Goal: Task Accomplishment & Management: Manage account settings

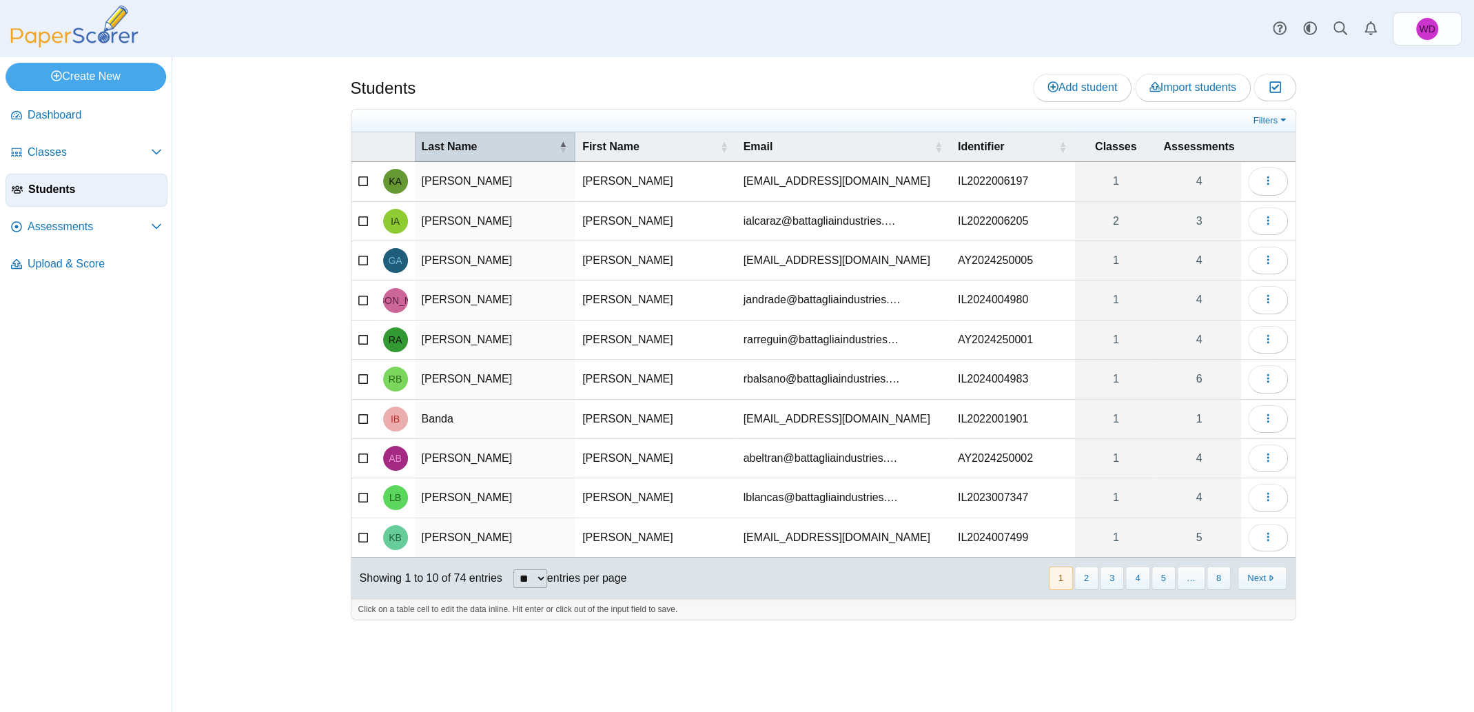
click at [543, 142] on div "Last Name" at bounding box center [489, 146] width 134 height 15
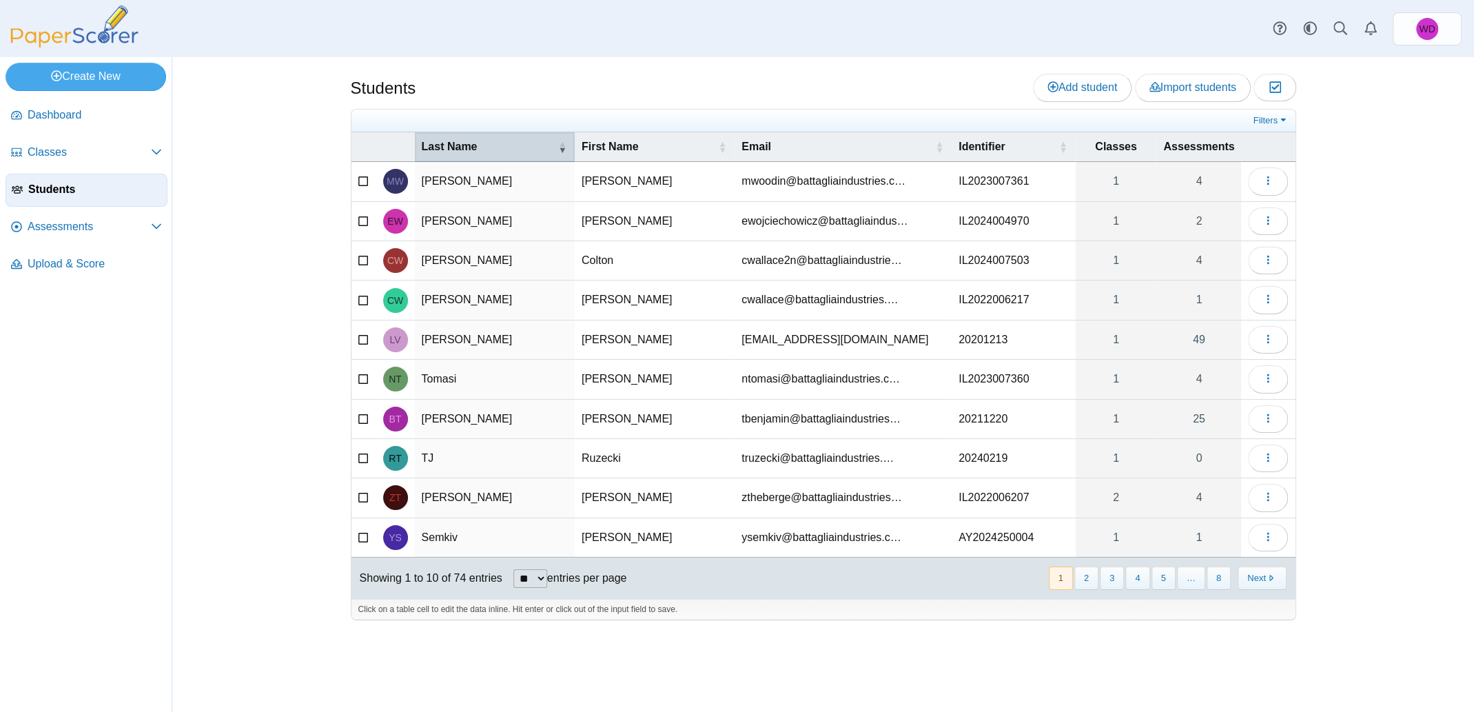
click at [543, 142] on div "Last Name" at bounding box center [488, 146] width 132 height 15
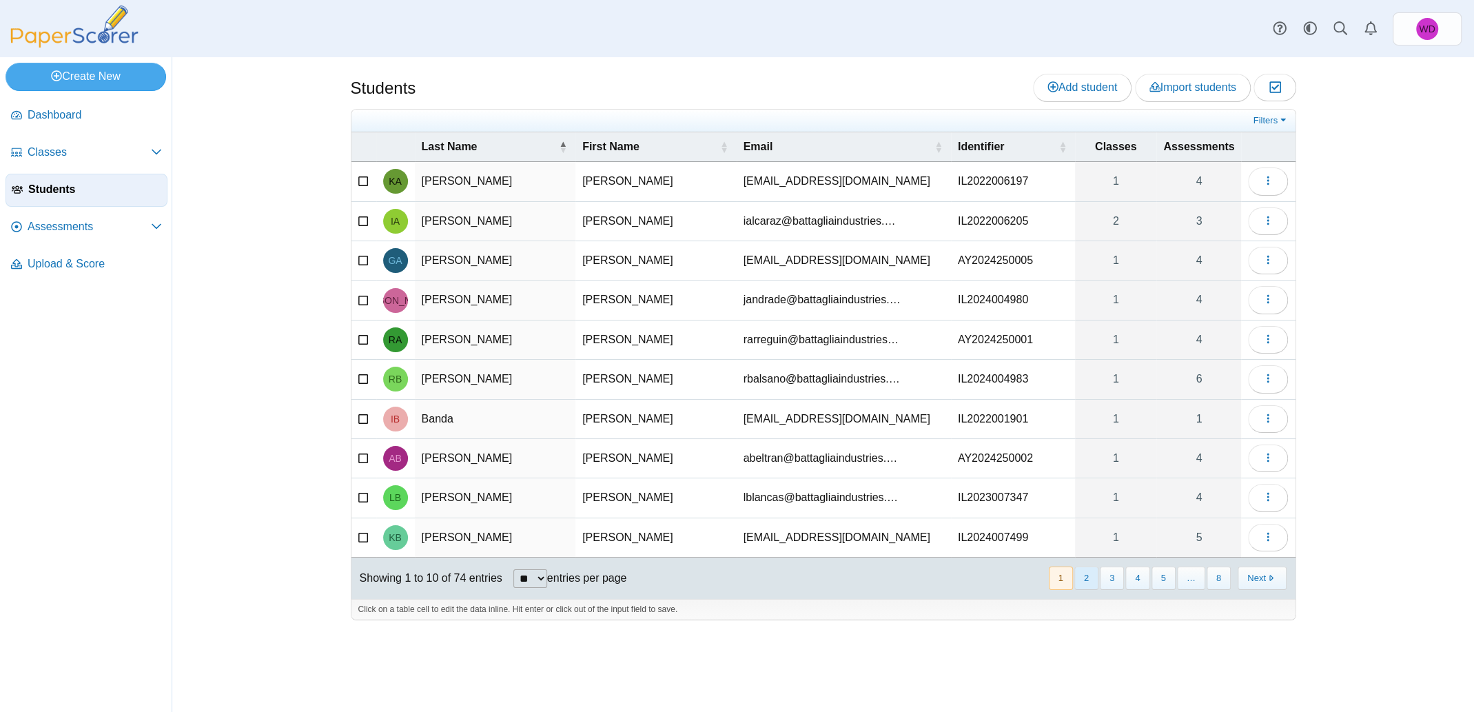
click at [1093, 577] on button "2" at bounding box center [1087, 578] width 24 height 23
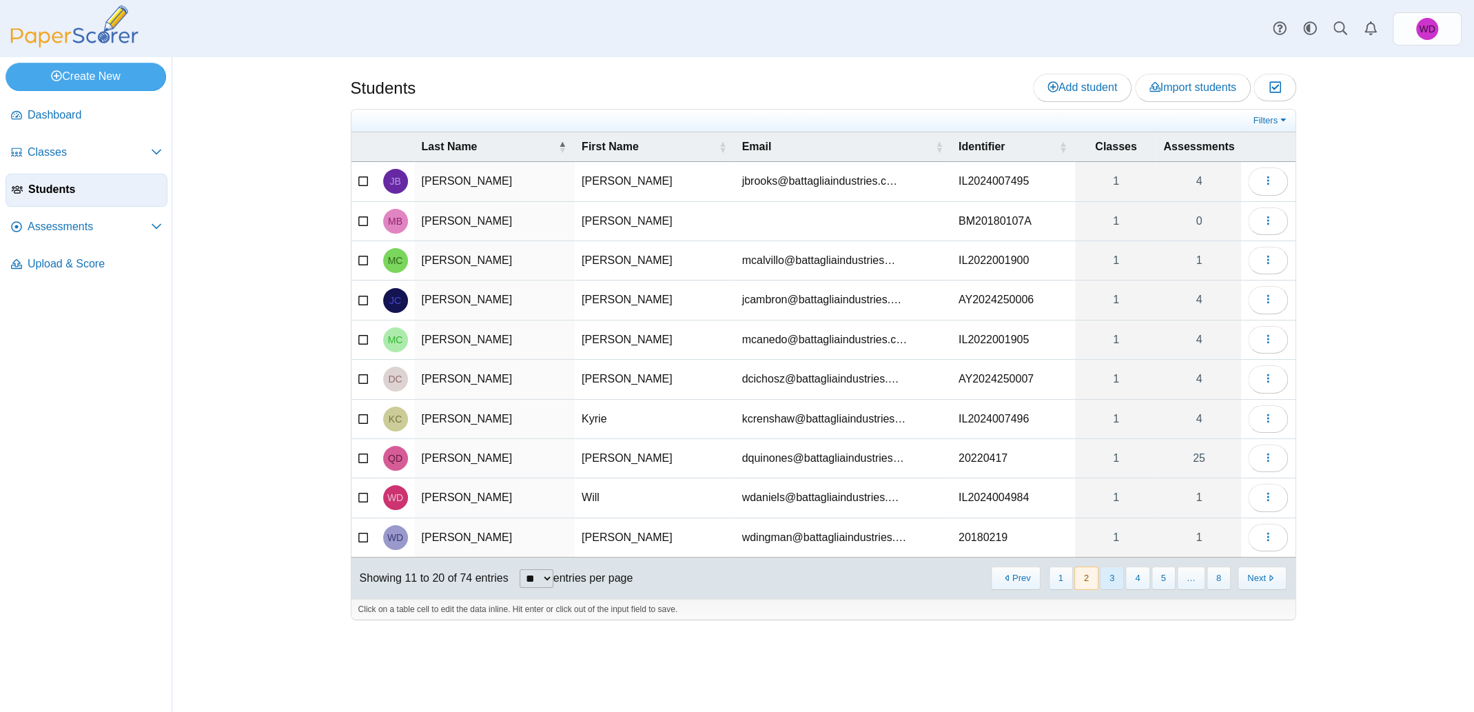
click at [1122, 578] on button "3" at bounding box center [1112, 578] width 24 height 23
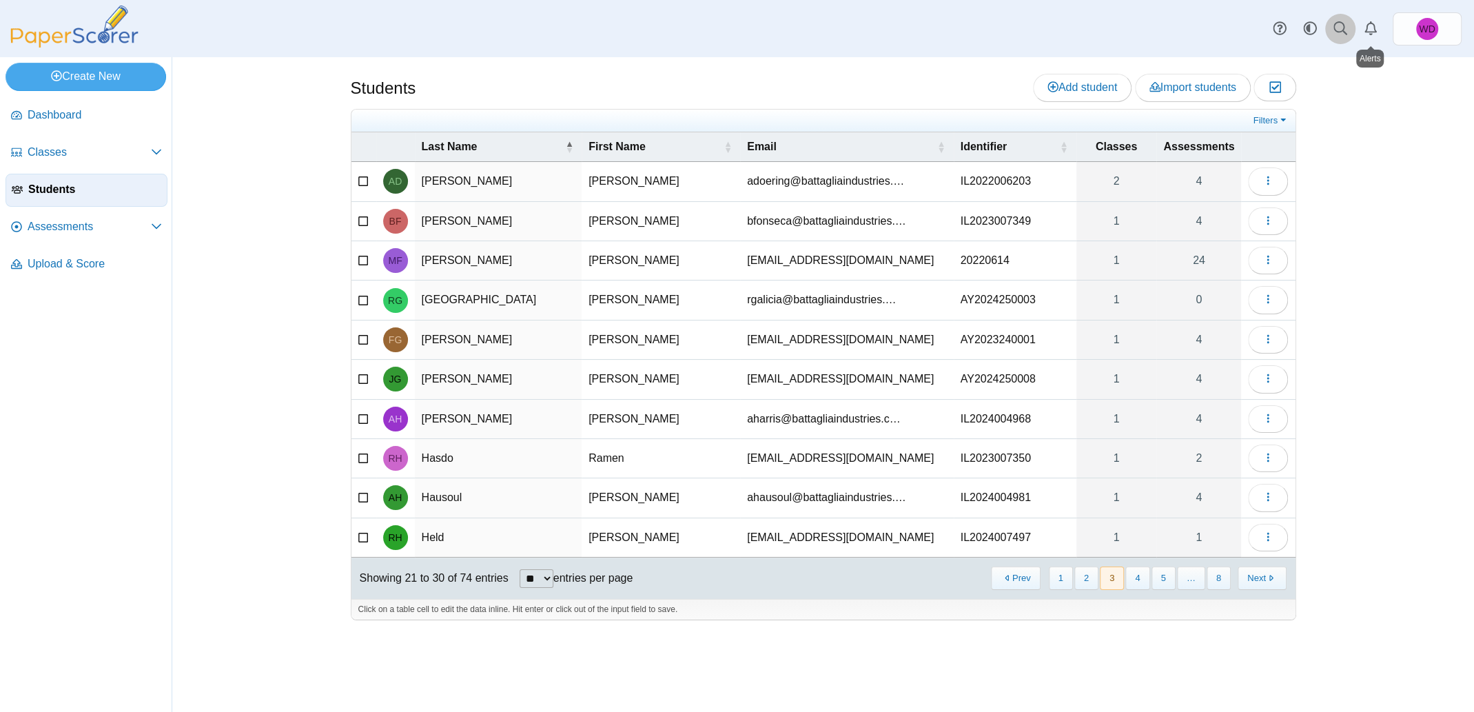
click at [1331, 30] on link at bounding box center [1341, 29] width 30 height 30
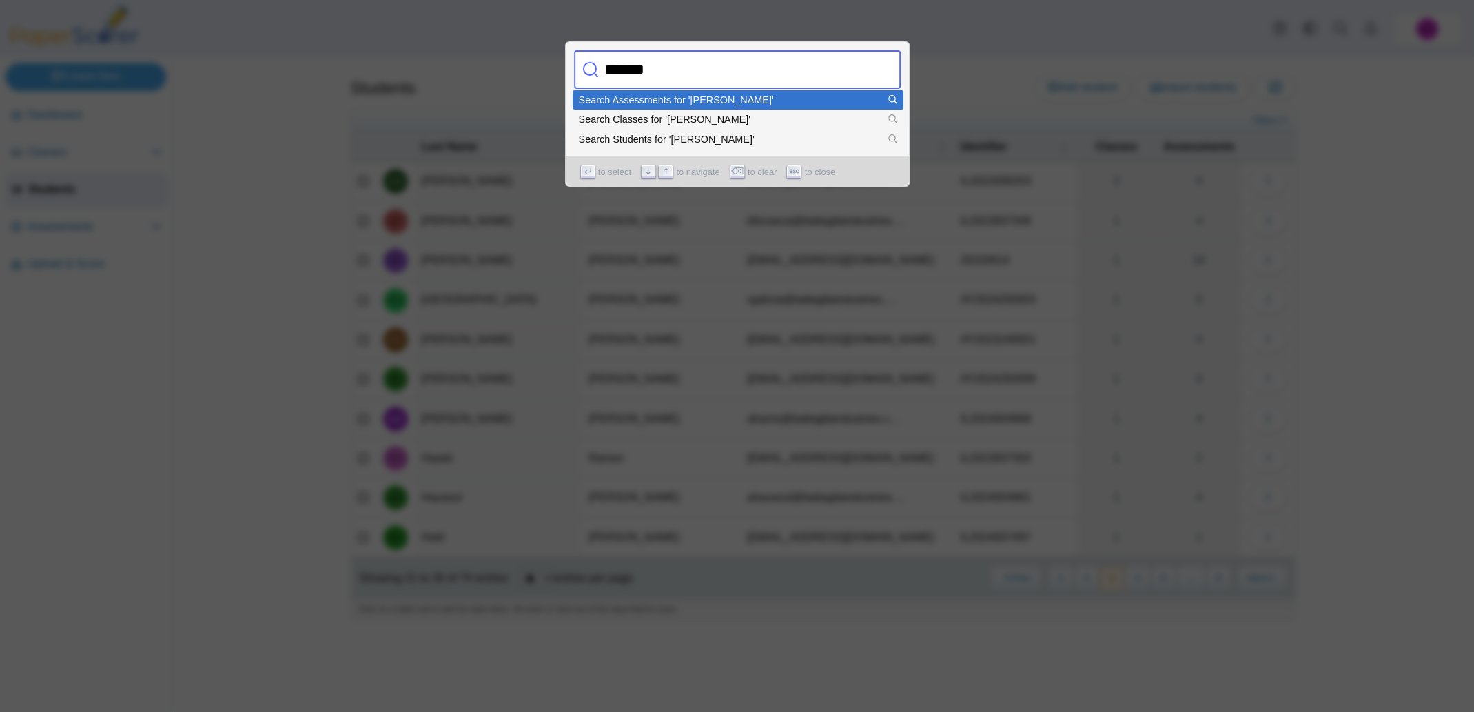
type input "********"
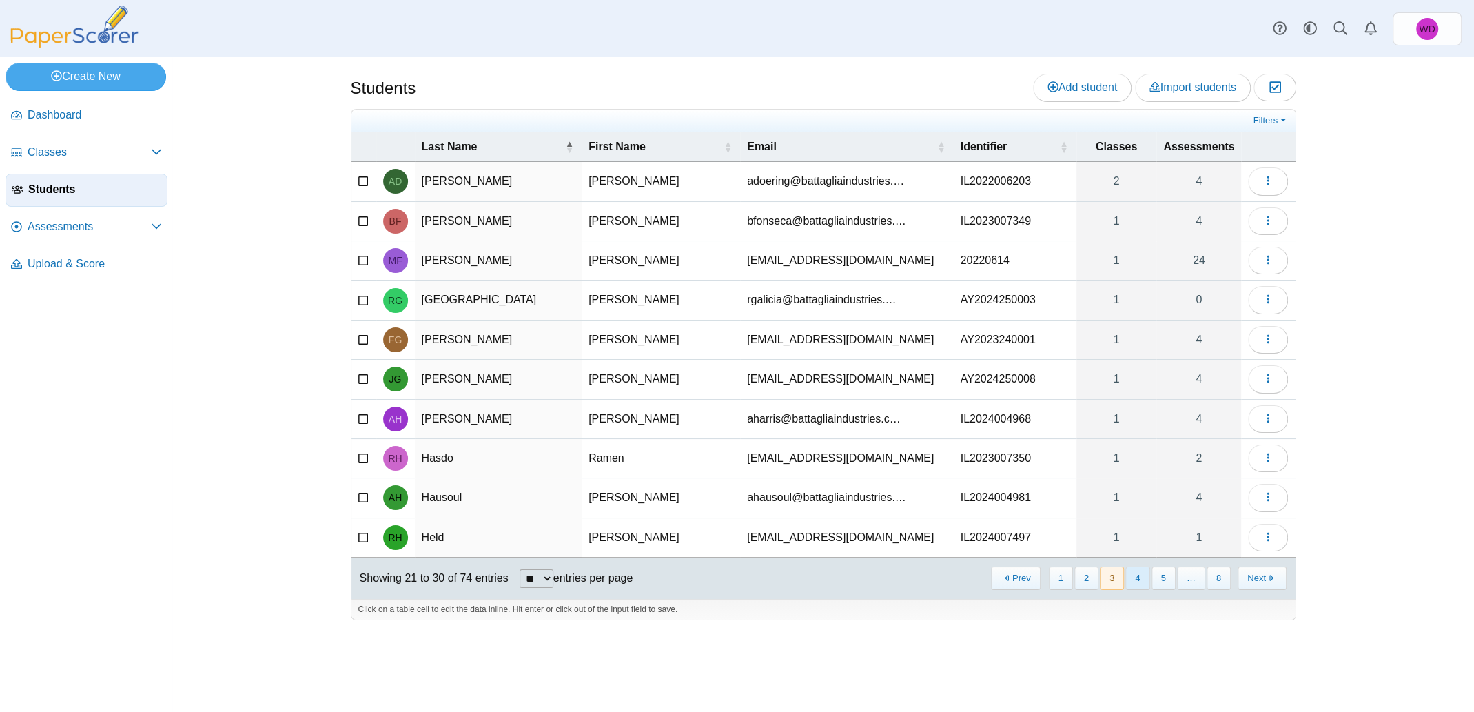
click at [1139, 573] on button "4" at bounding box center [1138, 578] width 24 height 23
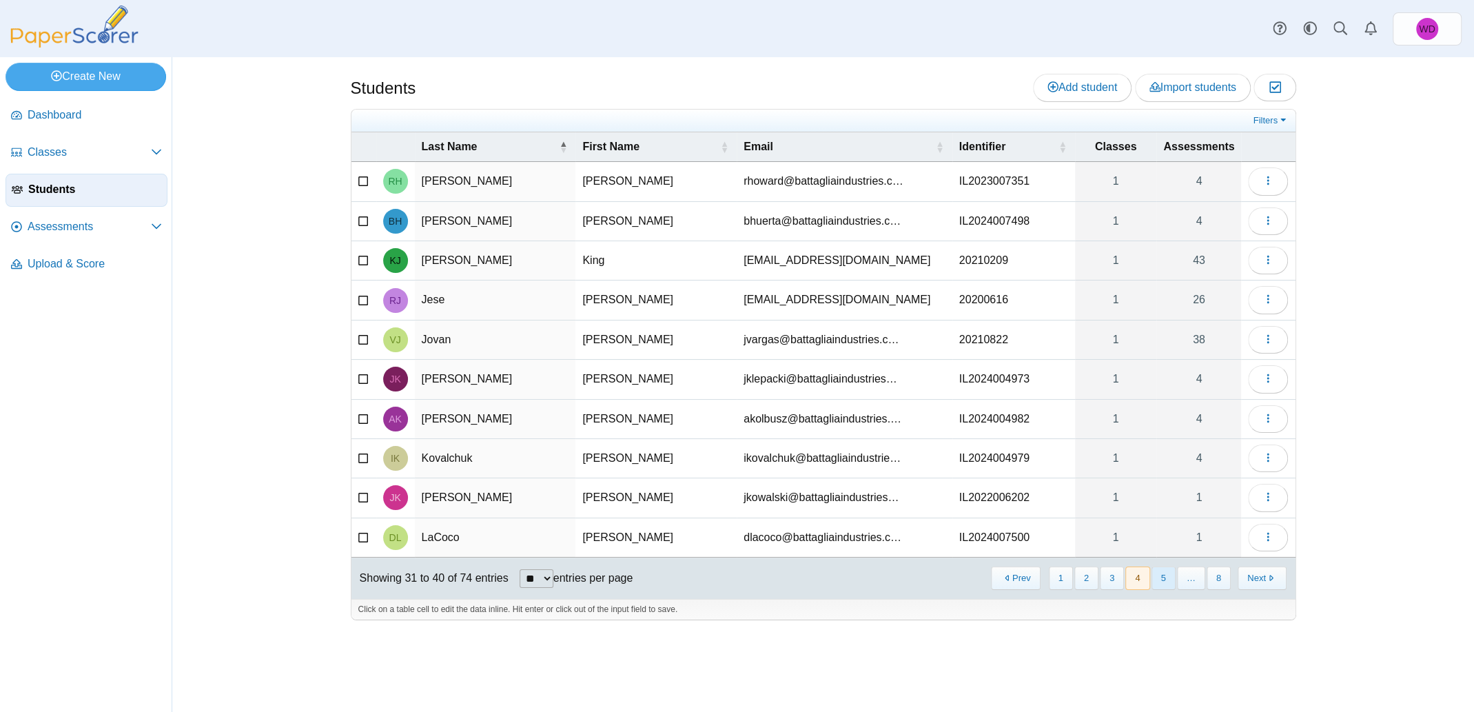
click at [1164, 571] on button "5" at bounding box center [1164, 578] width 24 height 23
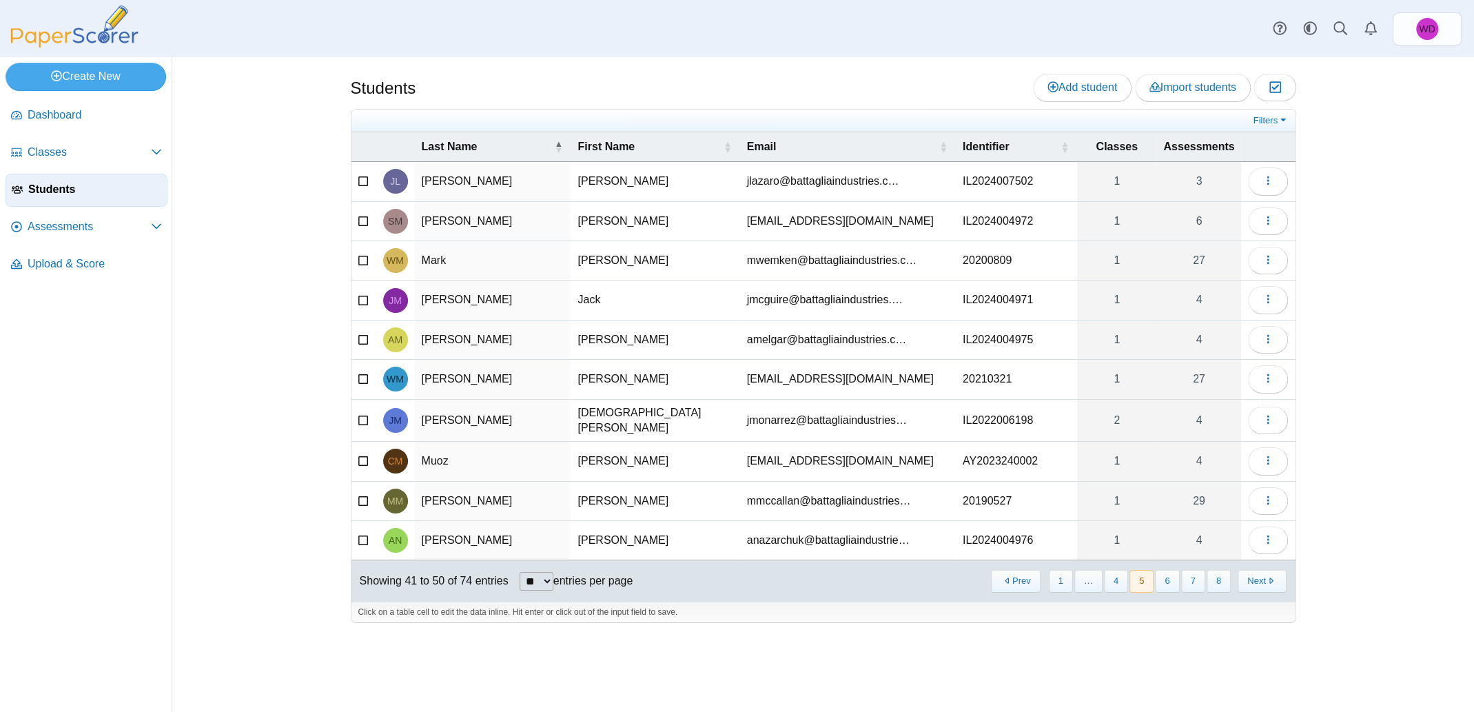
click at [1164, 571] on button "6" at bounding box center [1167, 581] width 24 height 23
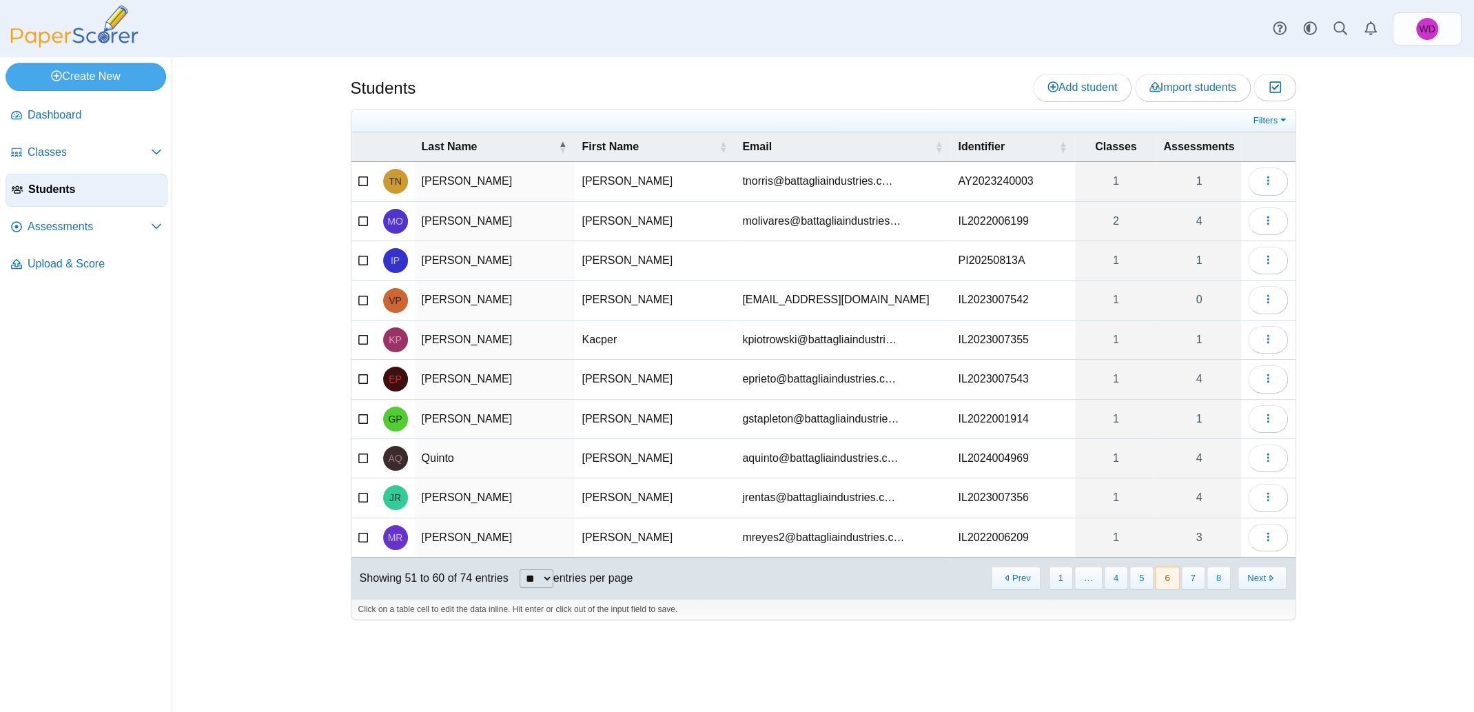
click at [1164, 571] on button "6" at bounding box center [1167, 578] width 24 height 23
click at [1193, 571] on button "7" at bounding box center [1194, 578] width 24 height 23
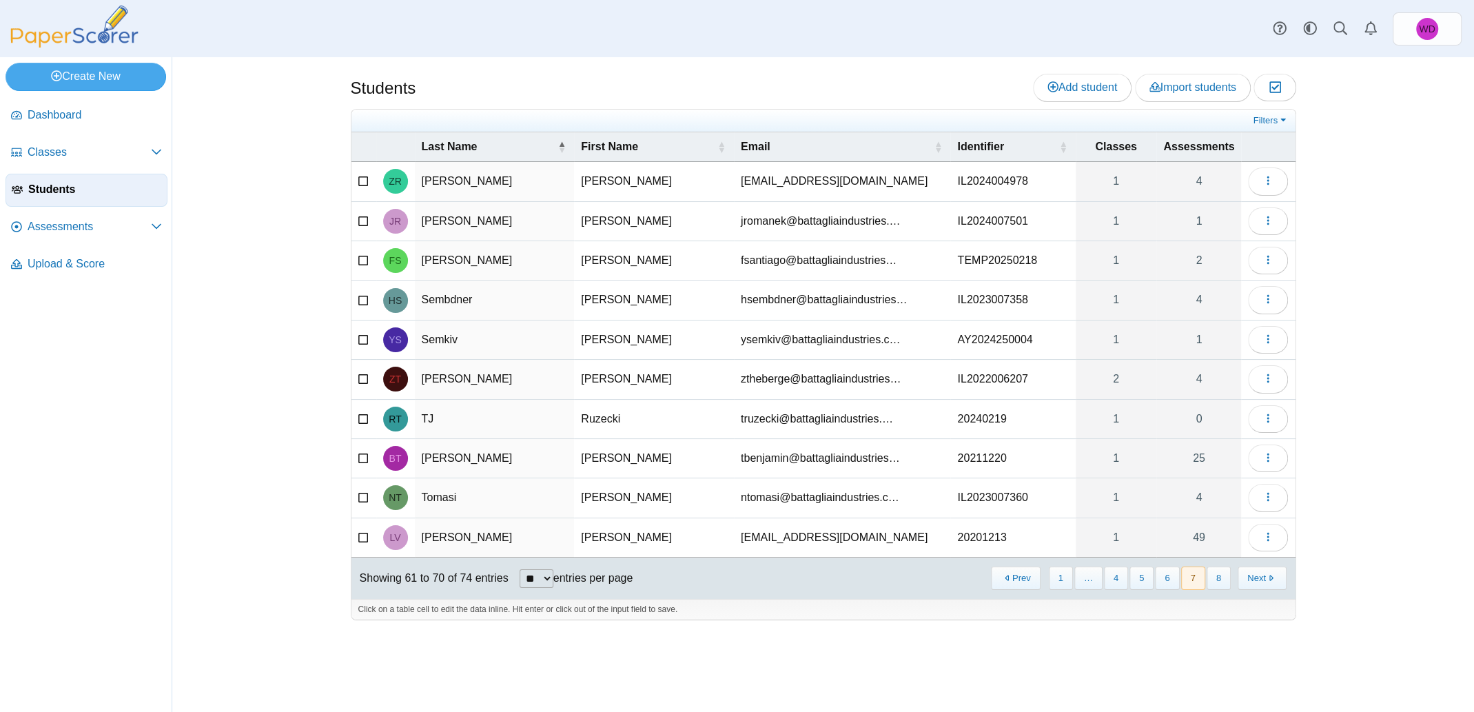
click at [1217, 574] on button "8" at bounding box center [1219, 578] width 24 height 23
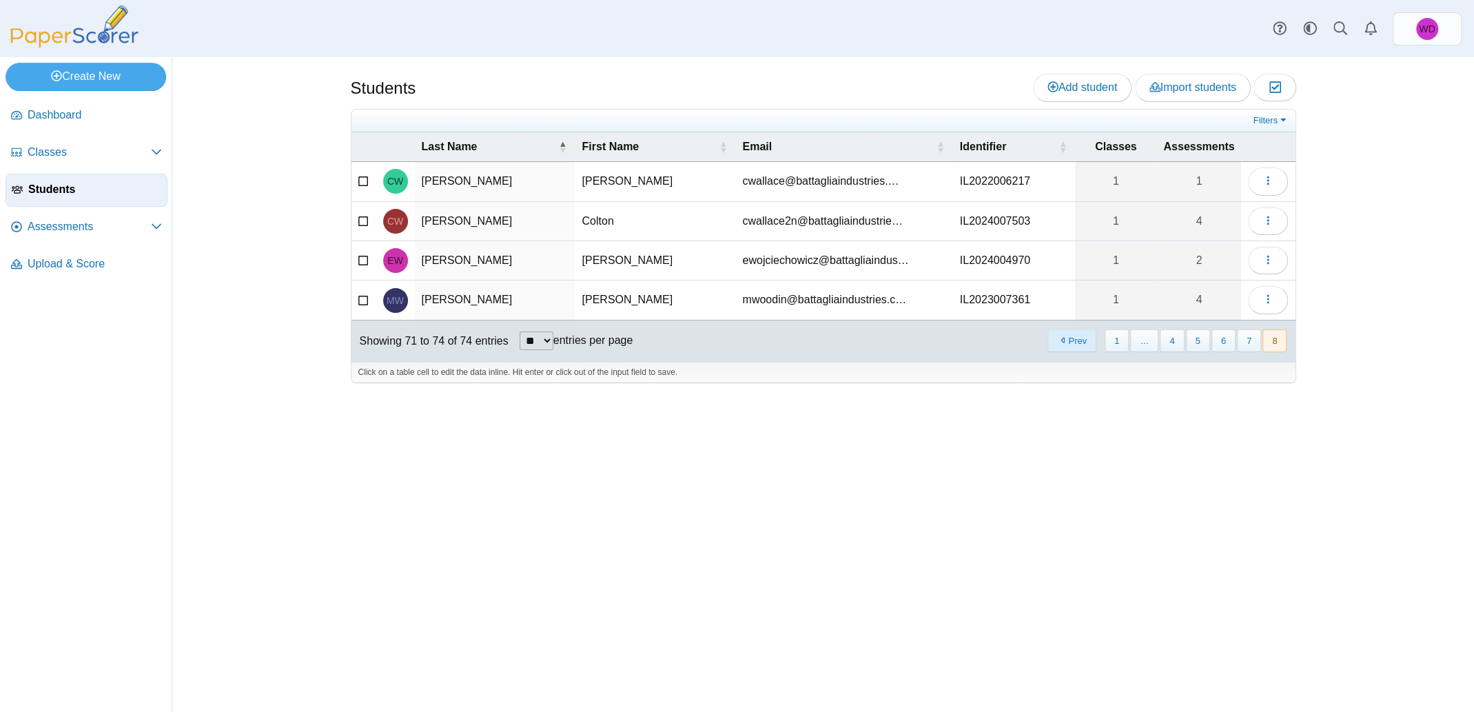
click at [1075, 334] on button "Prev" at bounding box center [1072, 341] width 49 height 23
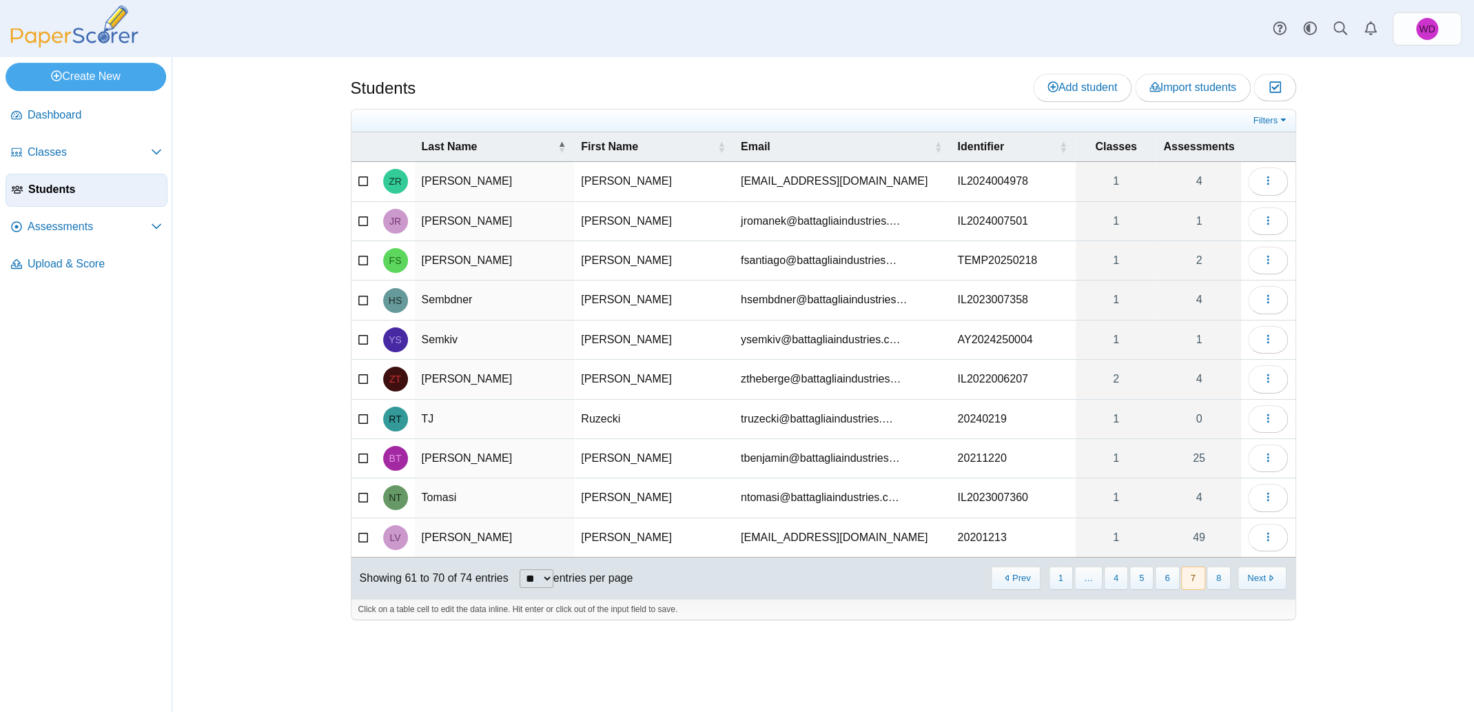
click at [48, 185] on span "Students" at bounding box center [94, 189] width 133 height 15
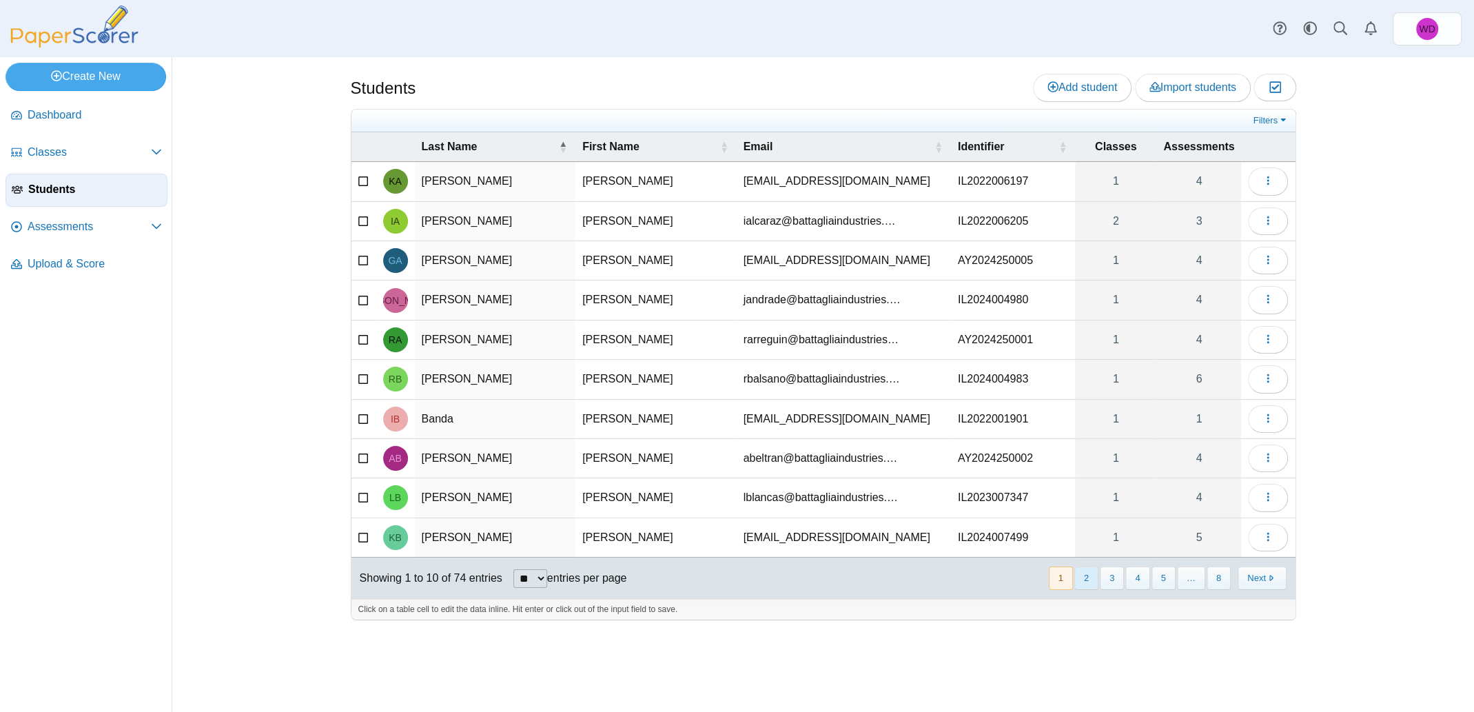
click at [1091, 578] on button "2" at bounding box center [1087, 578] width 24 height 23
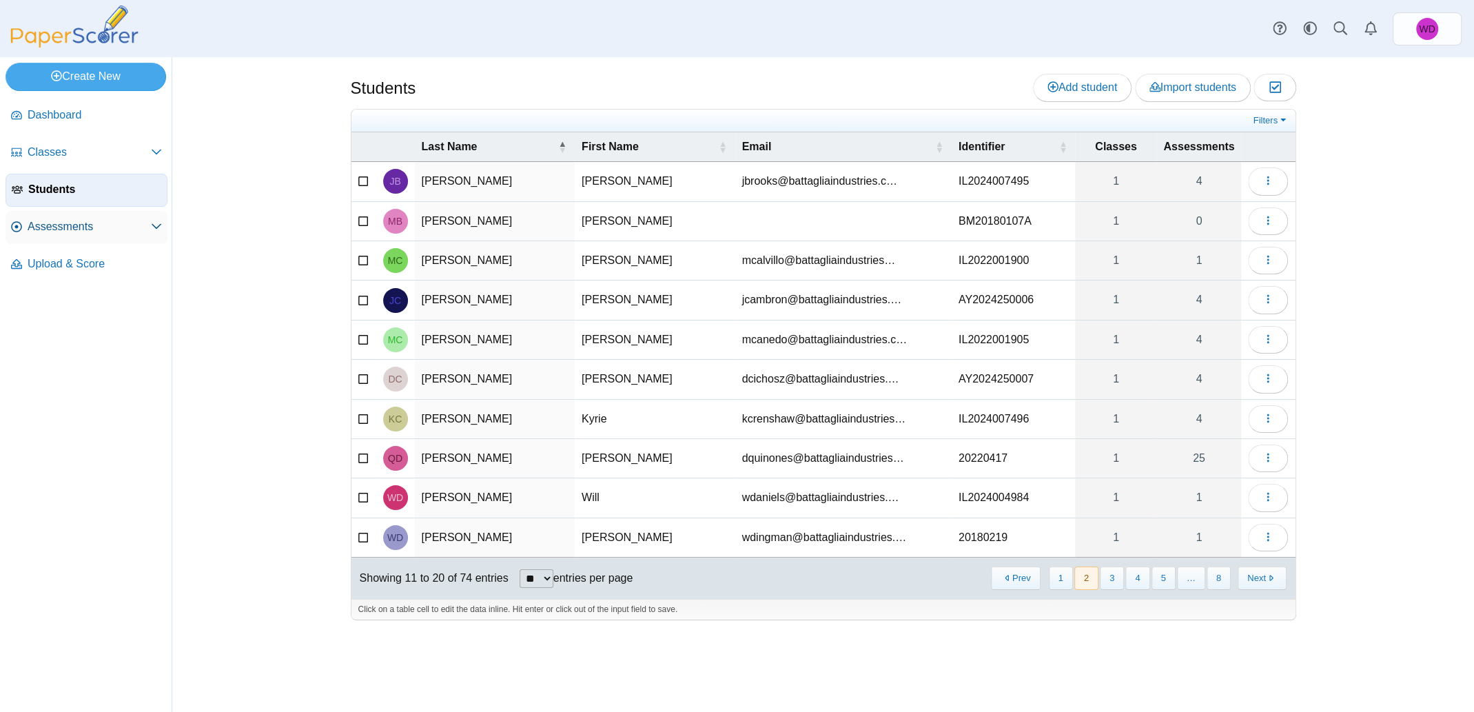
click at [67, 226] on span "Assessments" at bounding box center [89, 226] width 123 height 15
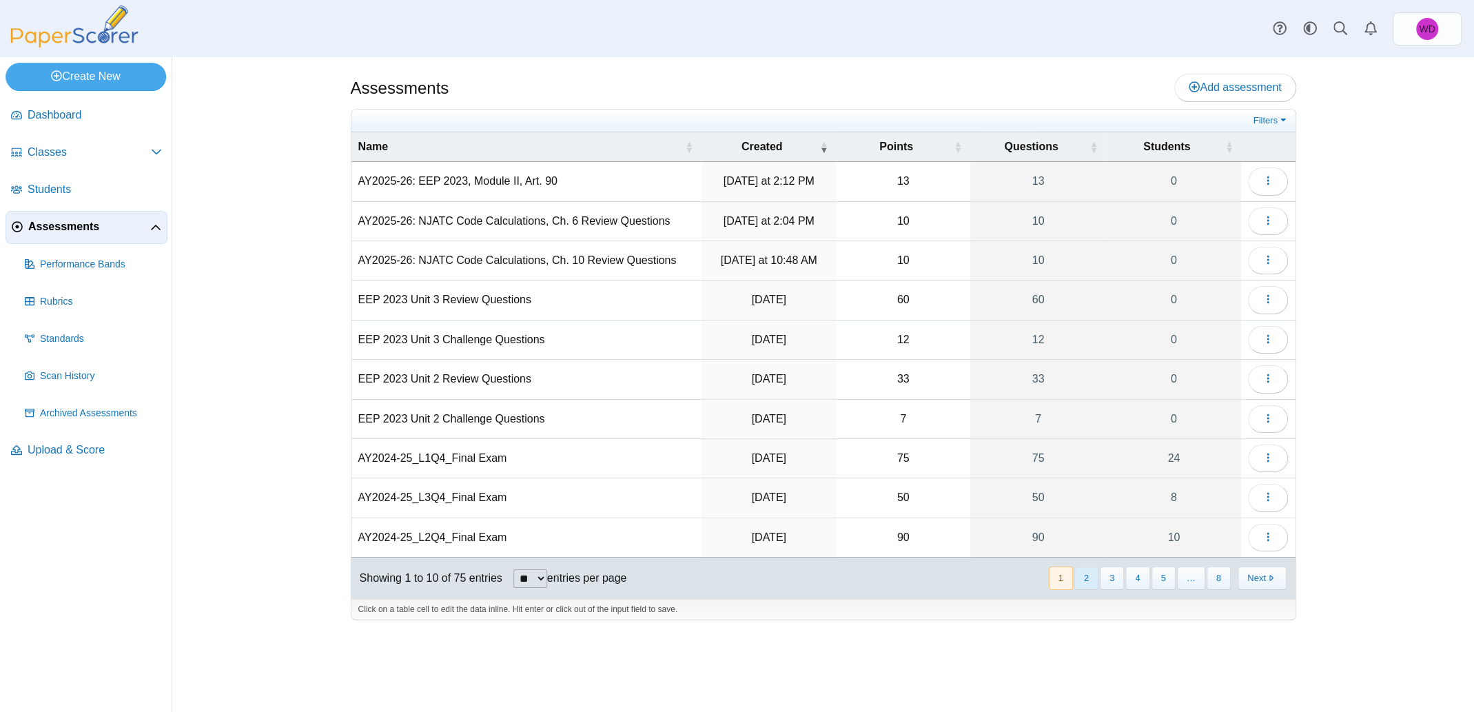
click at [1090, 576] on button "2" at bounding box center [1087, 578] width 24 height 23
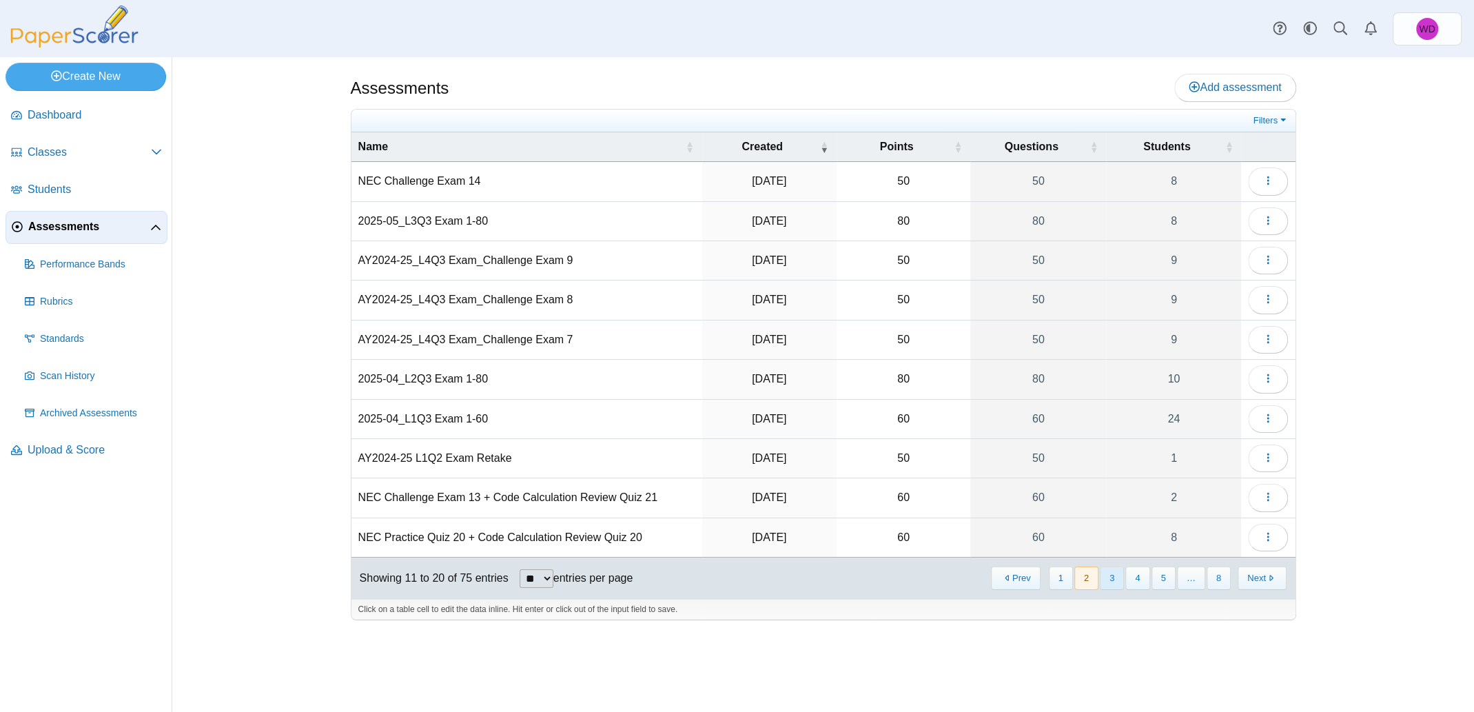
click at [1121, 577] on button "3" at bounding box center [1112, 578] width 24 height 23
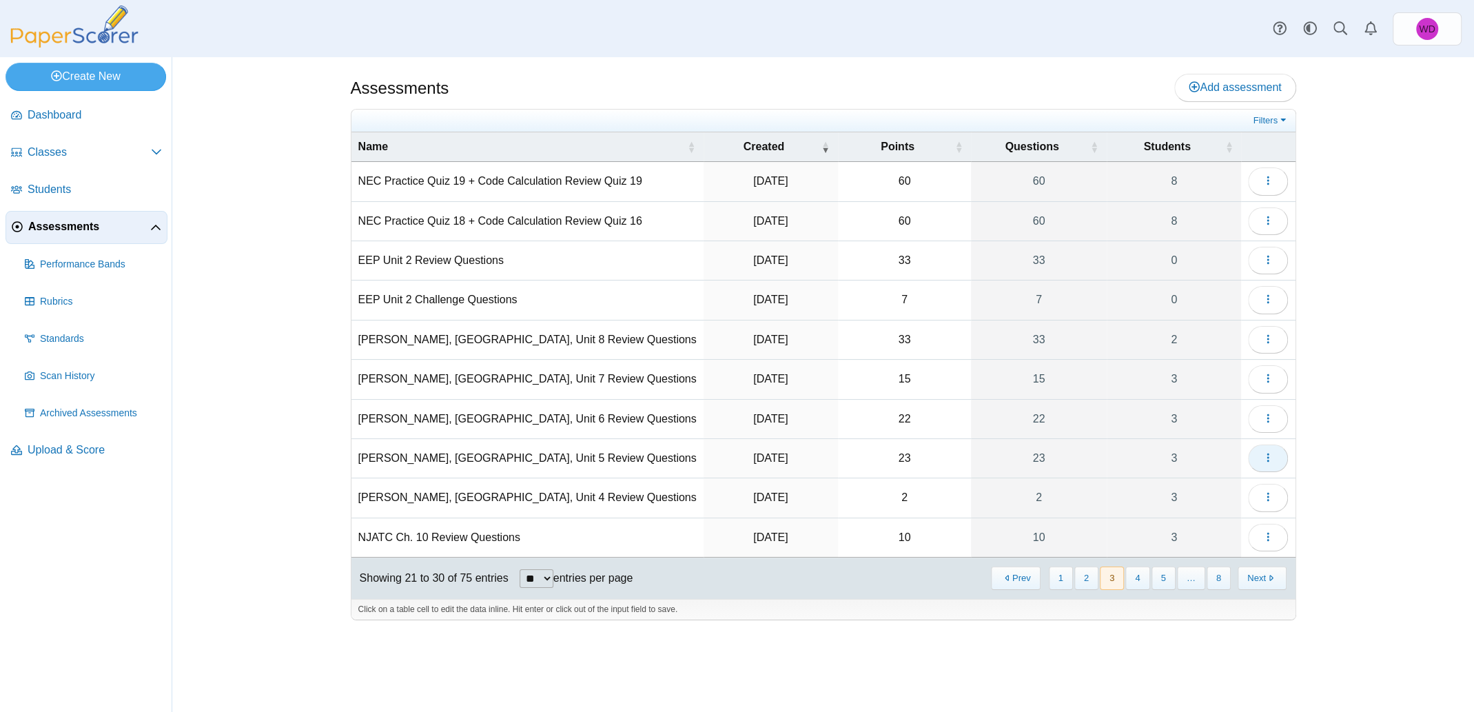
click at [1268, 458] on use "button" at bounding box center [1269, 458] width 2 height 9
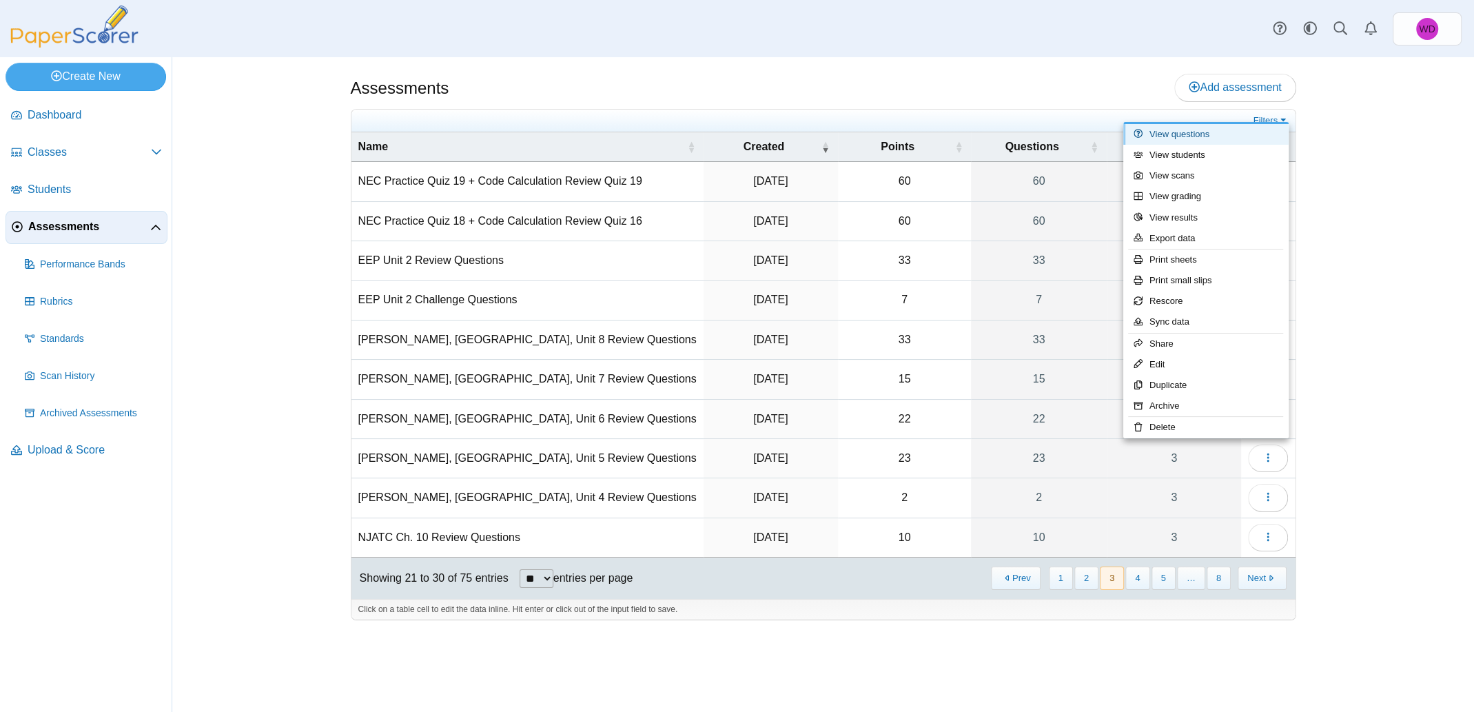
click at [1184, 136] on link "View questions" at bounding box center [1206, 134] width 165 height 21
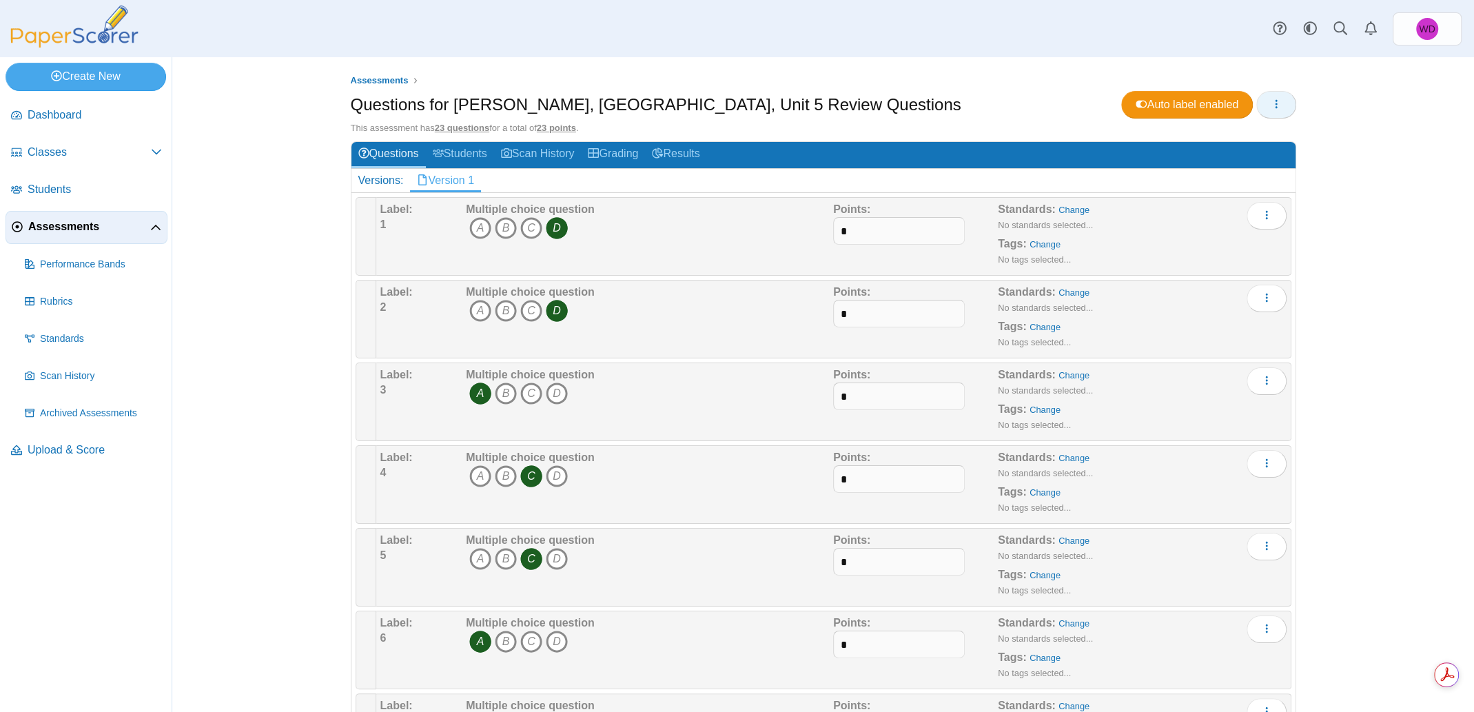
click at [1271, 99] on icon "button" at bounding box center [1276, 104] width 11 height 11
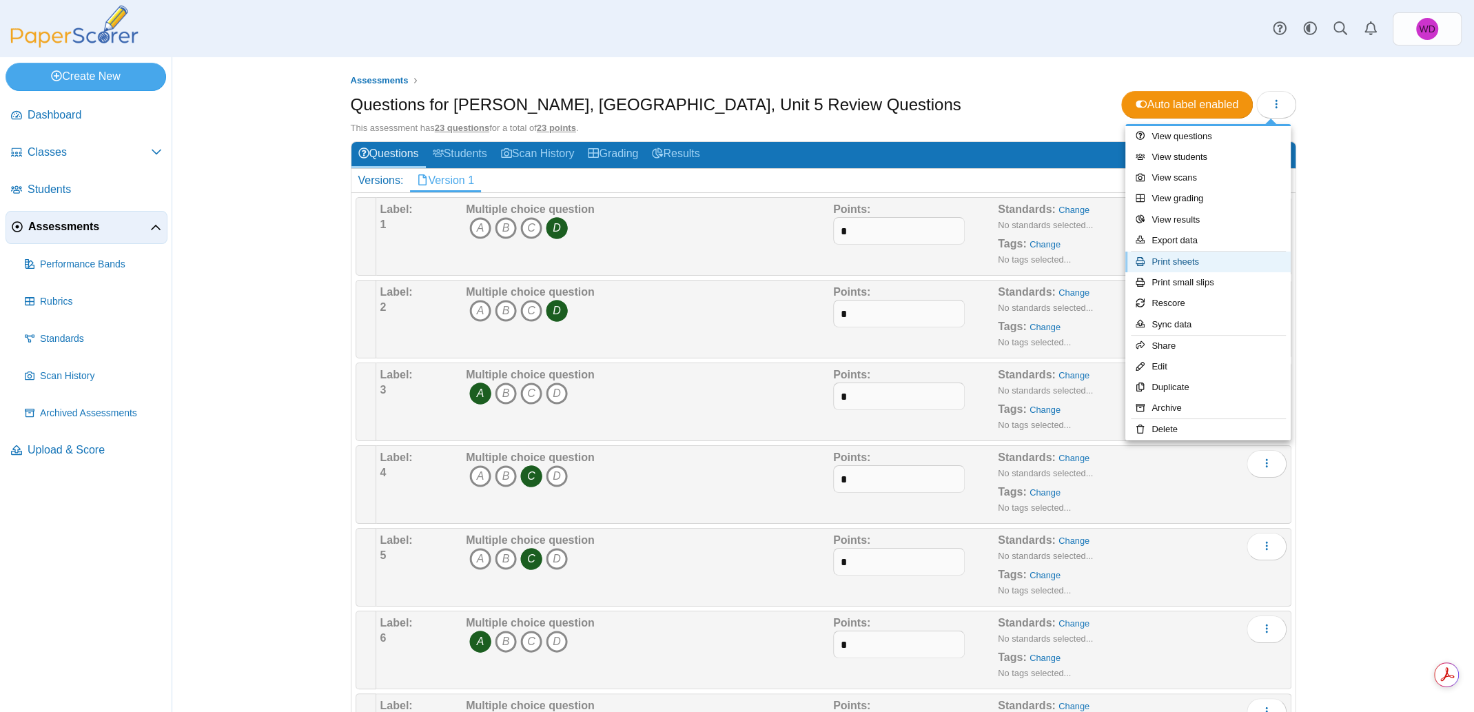
click at [1201, 261] on link "Print sheets" at bounding box center [1208, 262] width 165 height 21
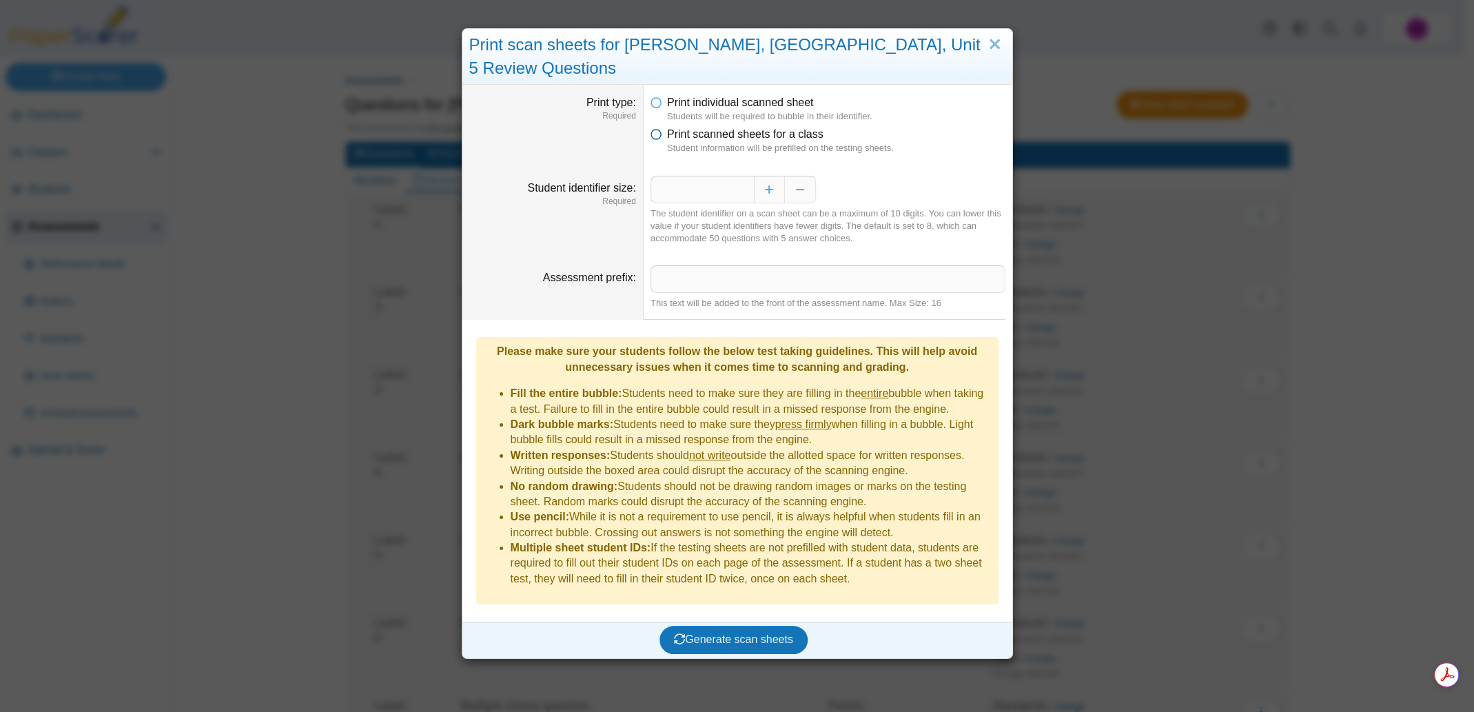
click at [702, 128] on span "Print scanned sheets for a class" at bounding box center [745, 134] width 156 height 12
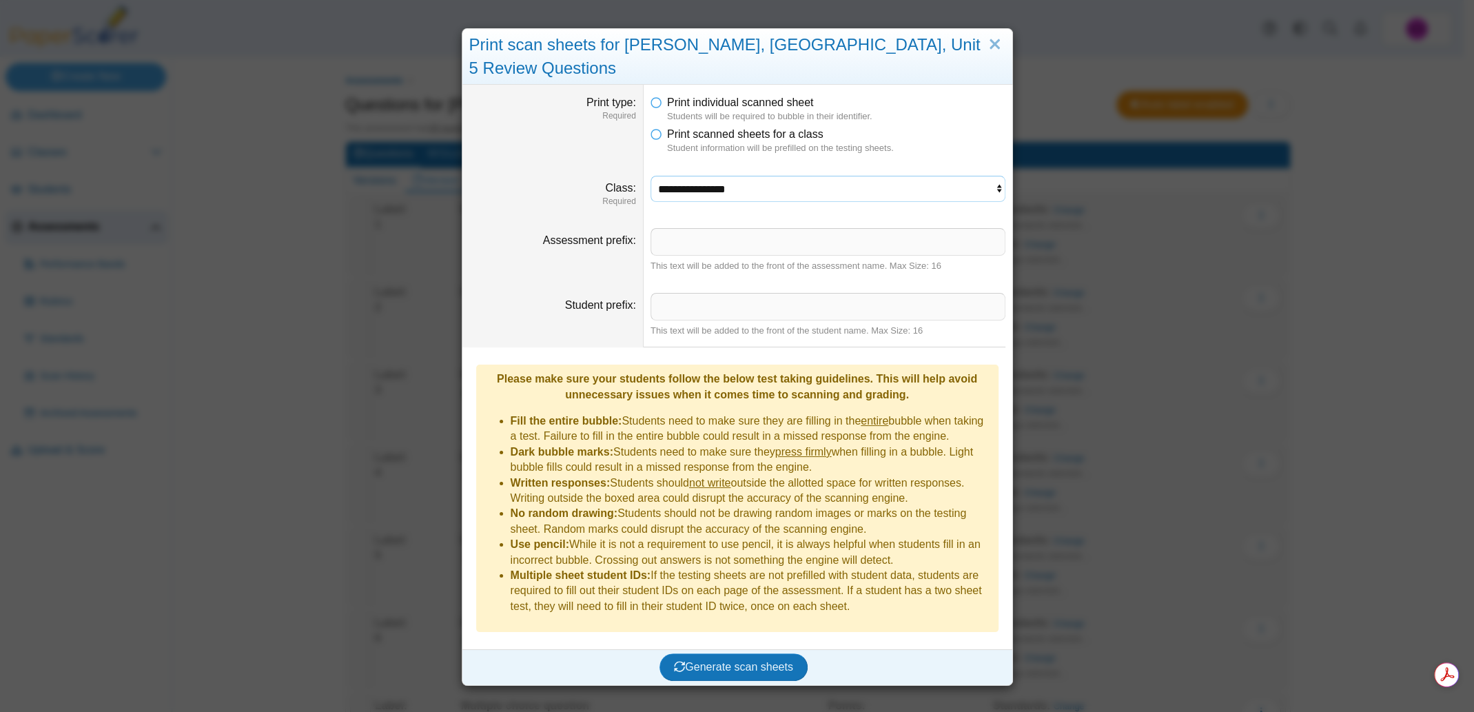
click at [743, 176] on select "**********" at bounding box center [828, 189] width 355 height 26
select select "**********"
click at [651, 176] on select "**********" at bounding box center [828, 189] width 355 height 26
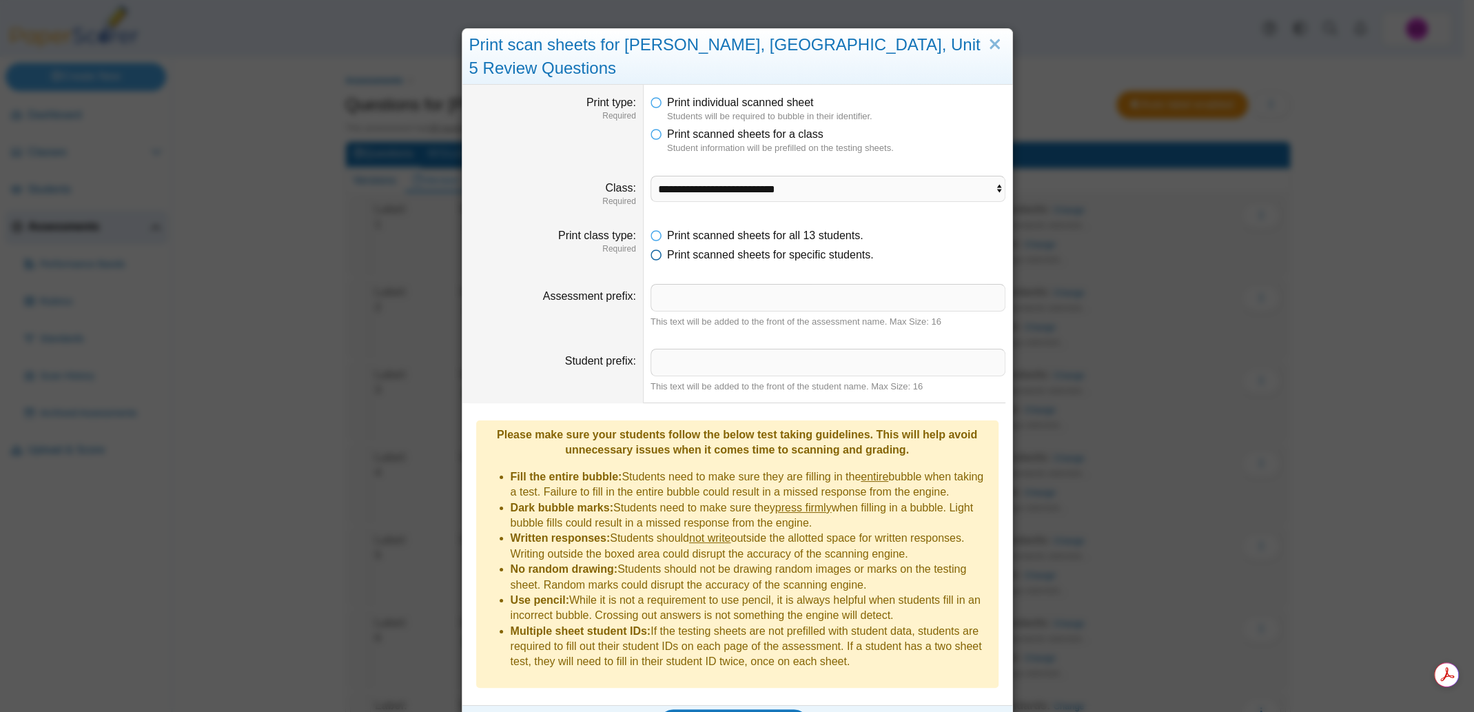
click at [719, 249] on span "Print scanned sheets for specific students." at bounding box center [770, 255] width 207 height 12
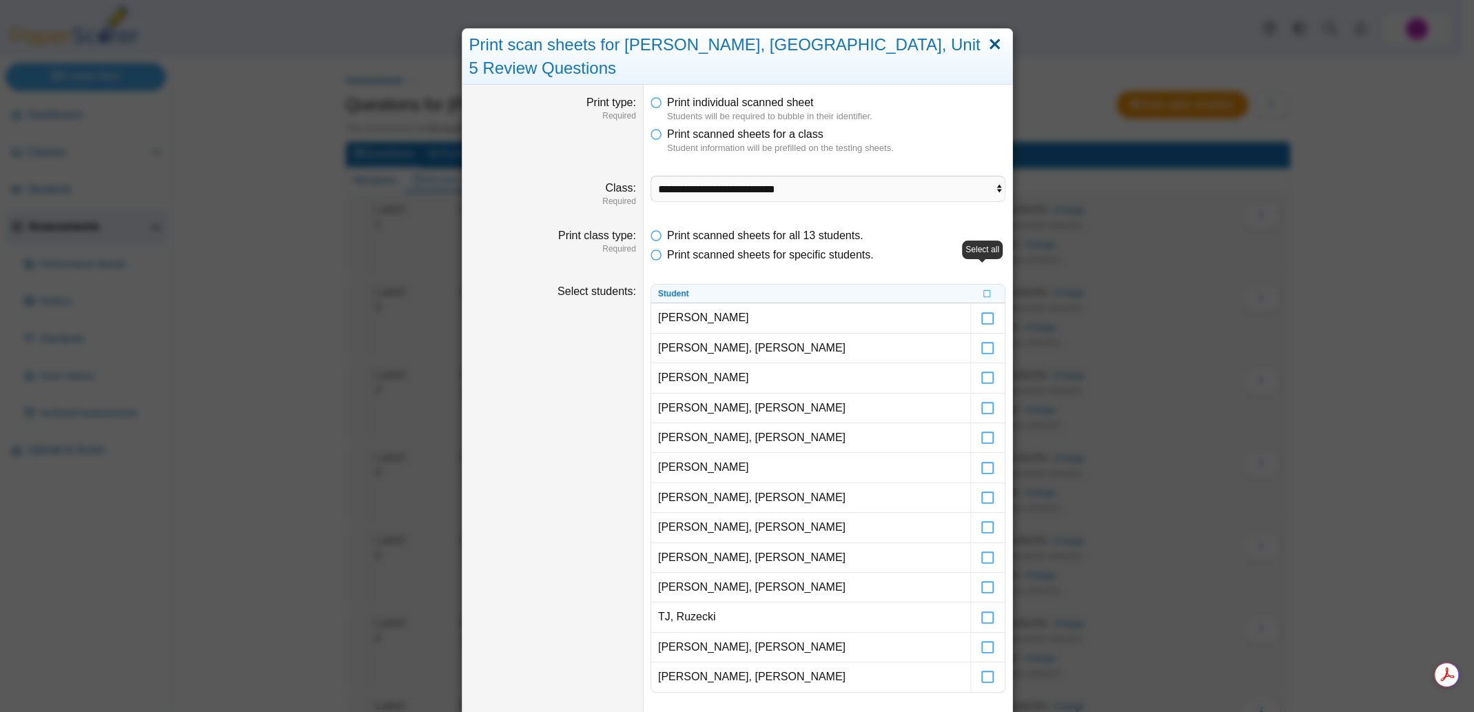
click at [985, 41] on link "Close" at bounding box center [994, 44] width 21 height 23
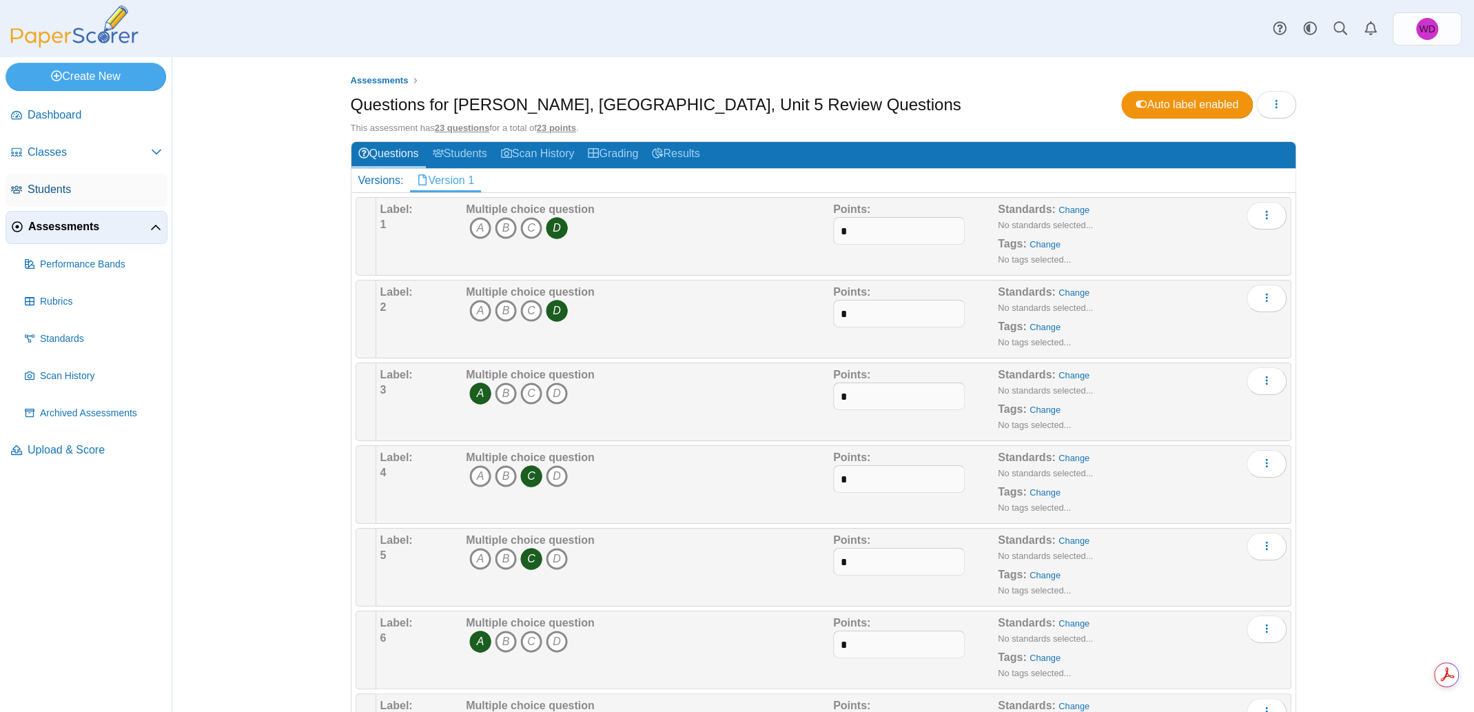
click at [50, 190] on span "Students" at bounding box center [95, 189] width 134 height 15
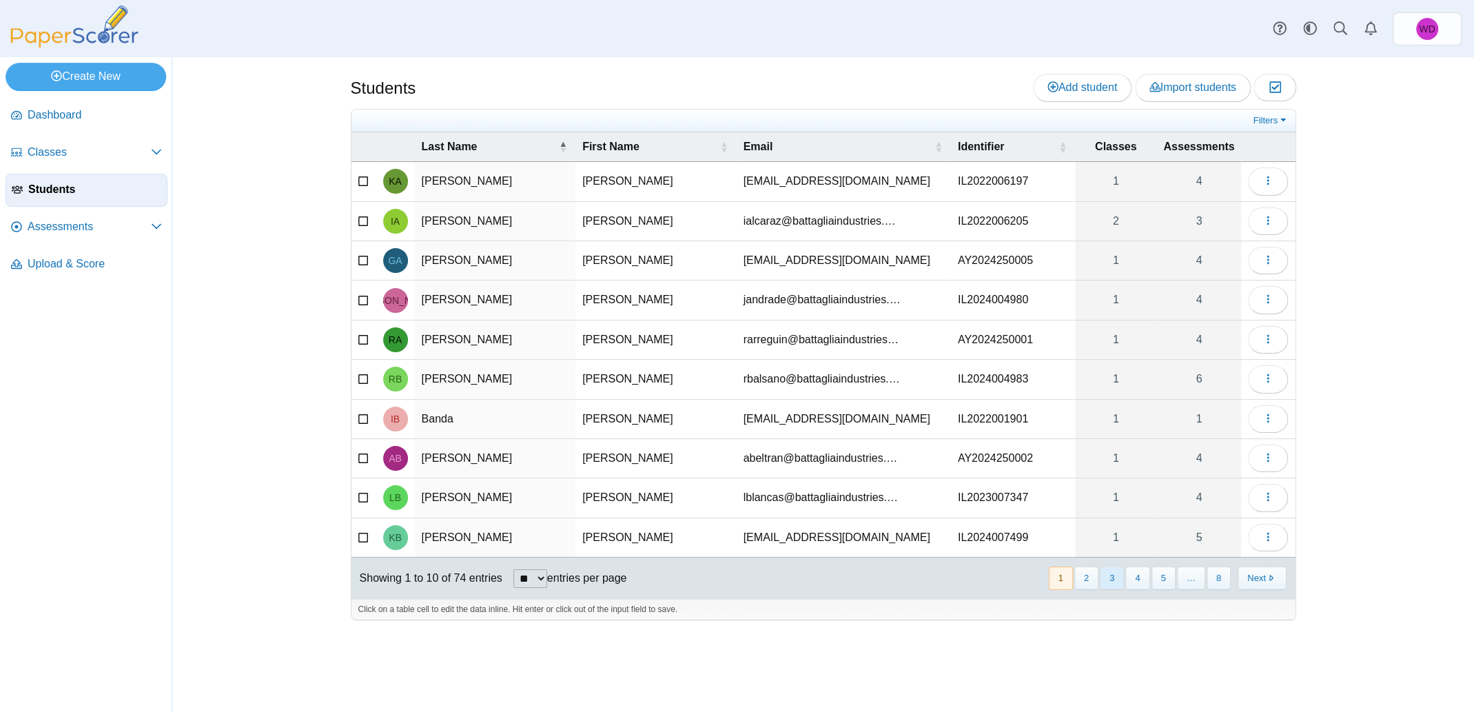
click at [1120, 573] on button "3" at bounding box center [1112, 578] width 24 height 23
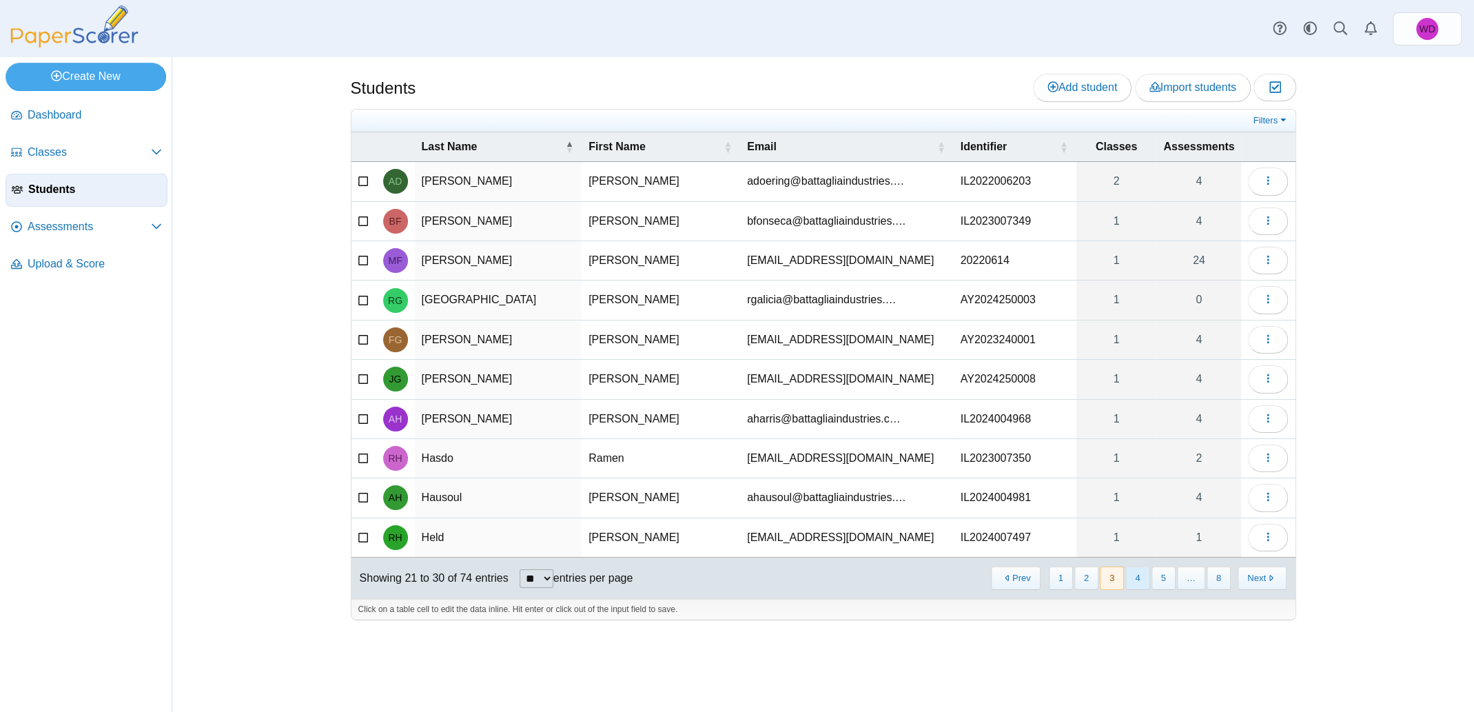
click at [1142, 573] on button "4" at bounding box center [1138, 578] width 24 height 23
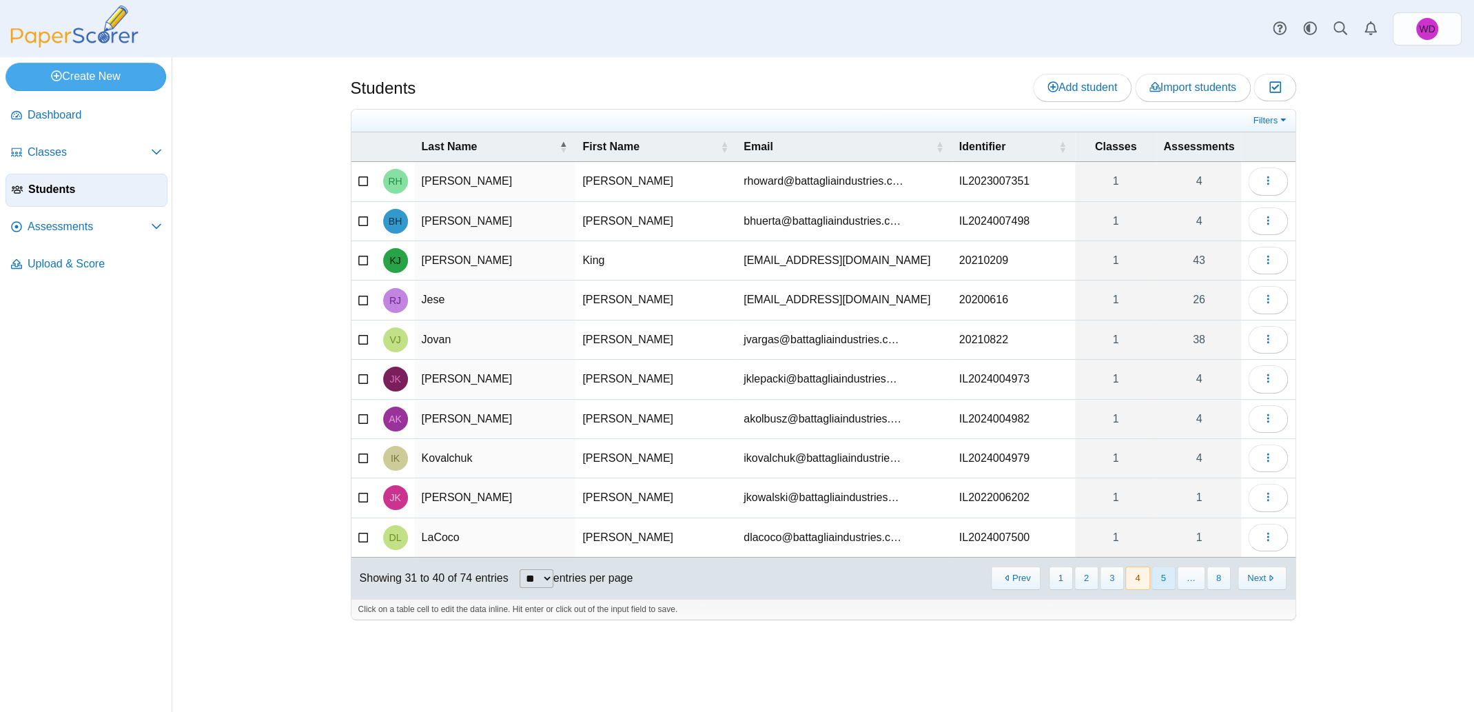
click at [1159, 571] on button "5" at bounding box center [1164, 578] width 24 height 23
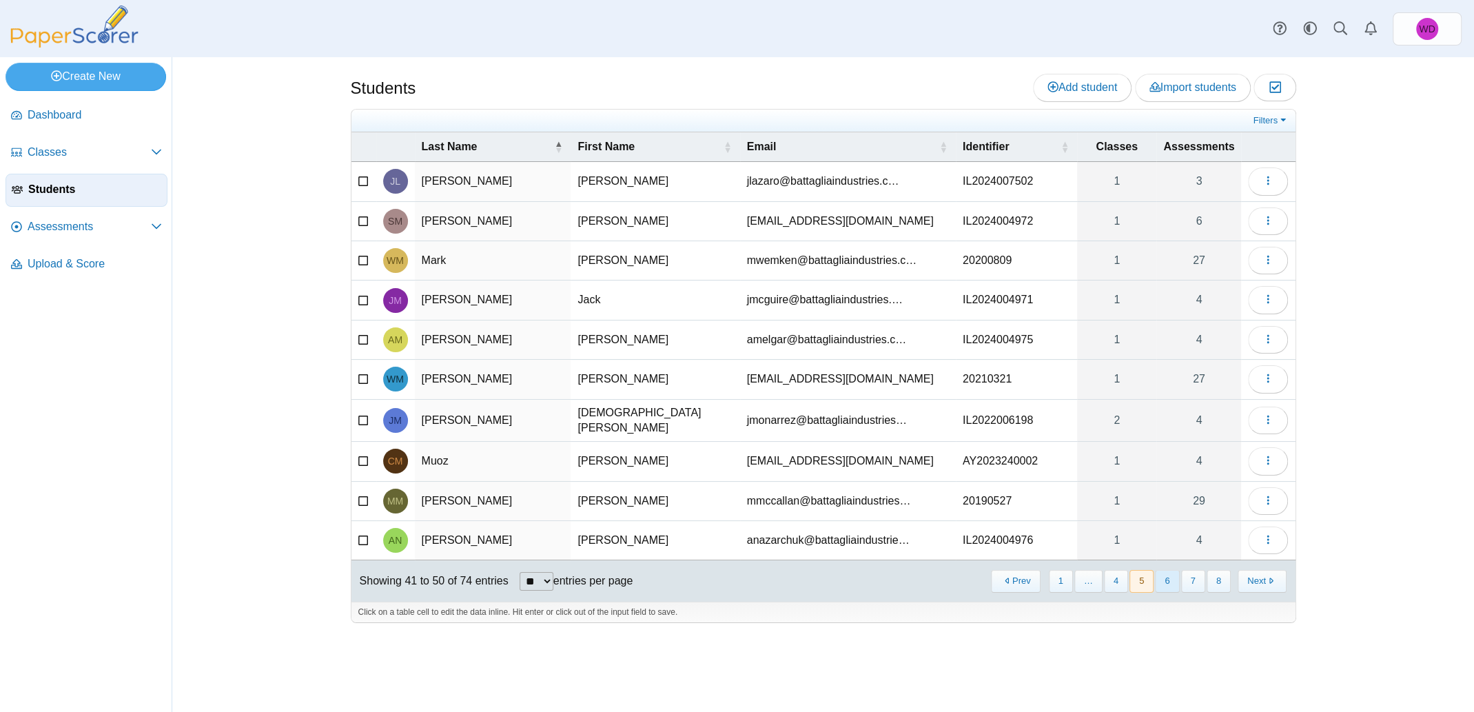
click at [1169, 574] on button "6" at bounding box center [1167, 581] width 24 height 23
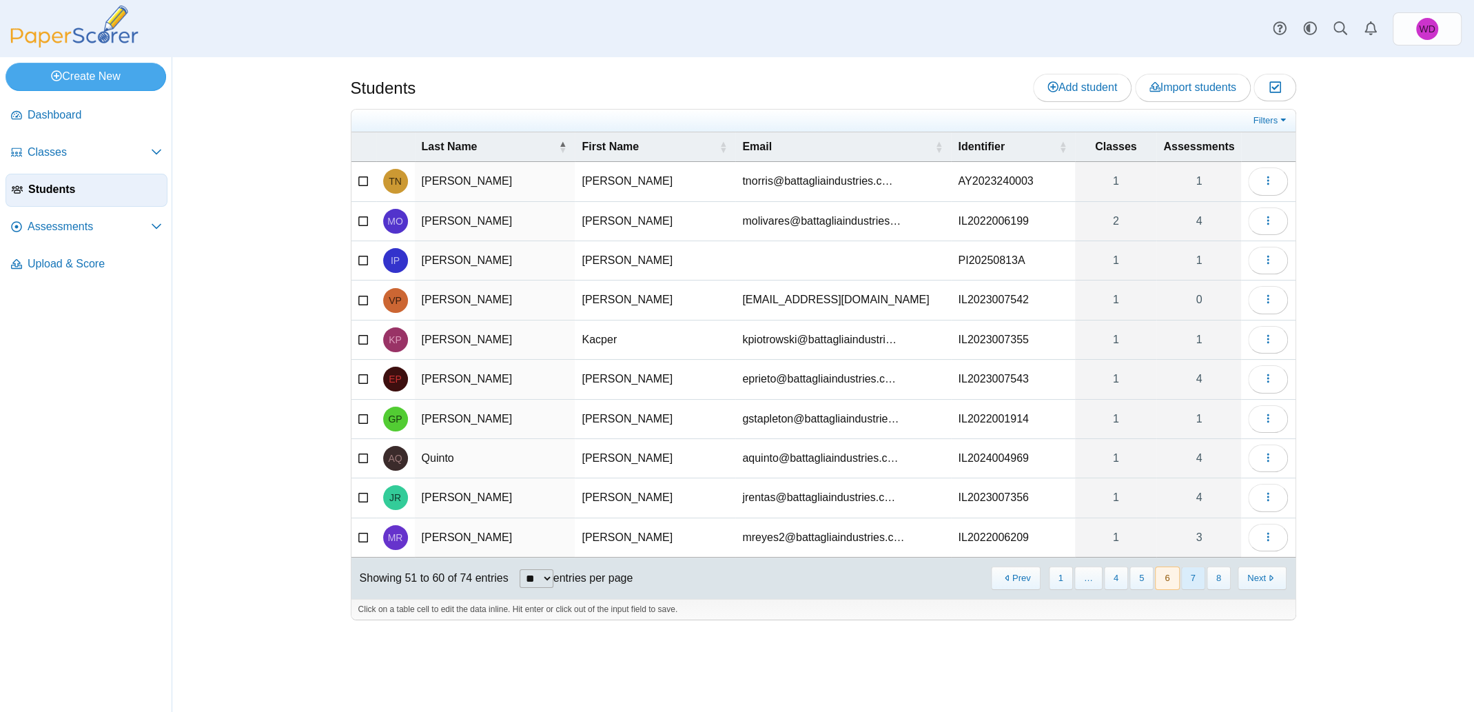
click at [1187, 574] on button "7" at bounding box center [1194, 578] width 24 height 23
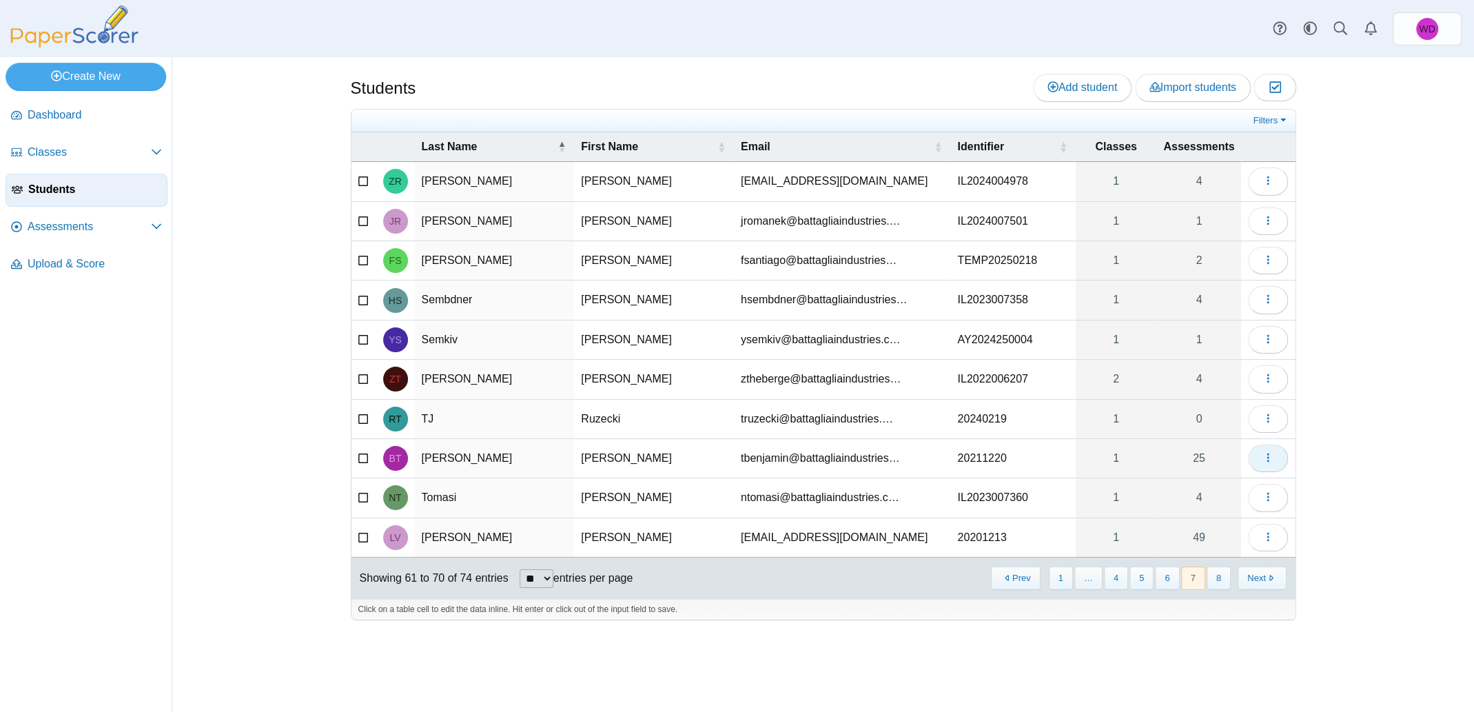
click at [1271, 454] on icon "button" at bounding box center [1268, 457] width 11 height 11
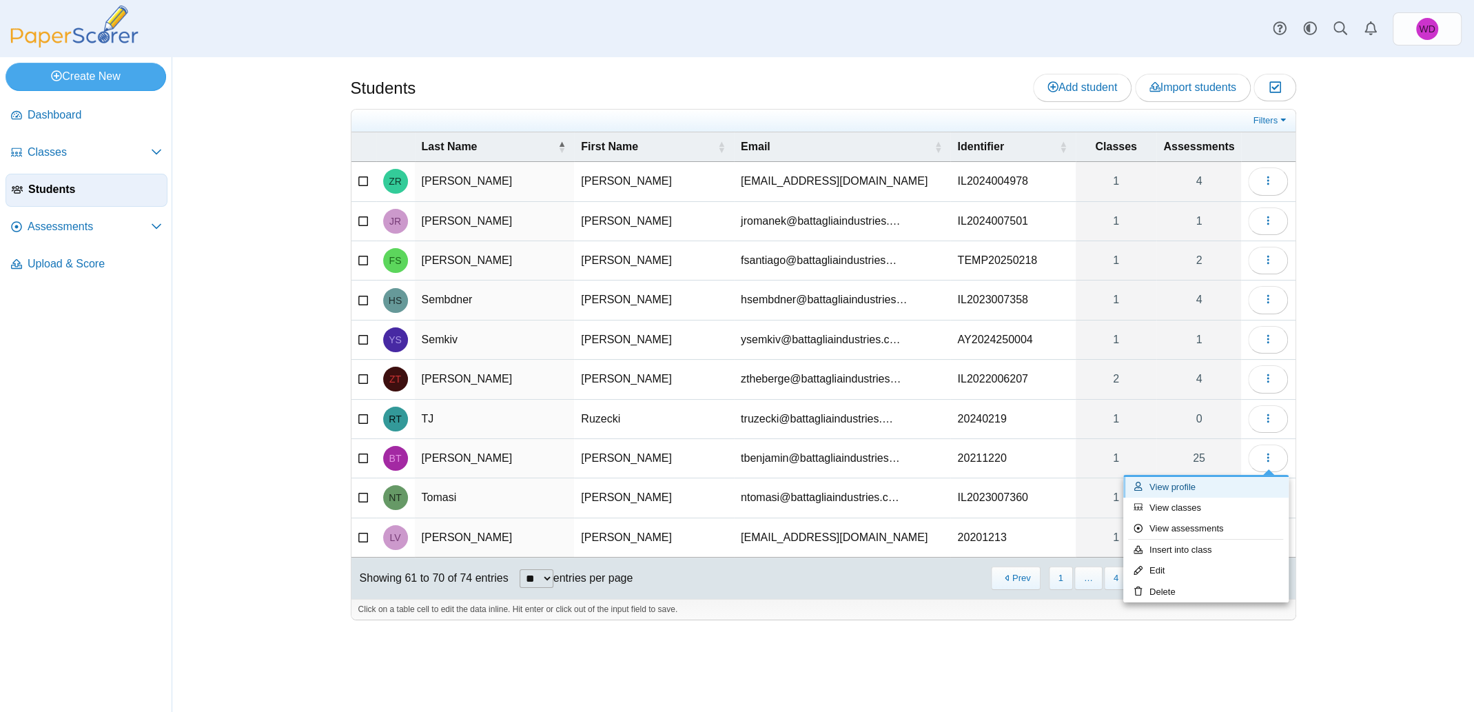
click at [1191, 490] on link "View profile" at bounding box center [1206, 487] width 165 height 21
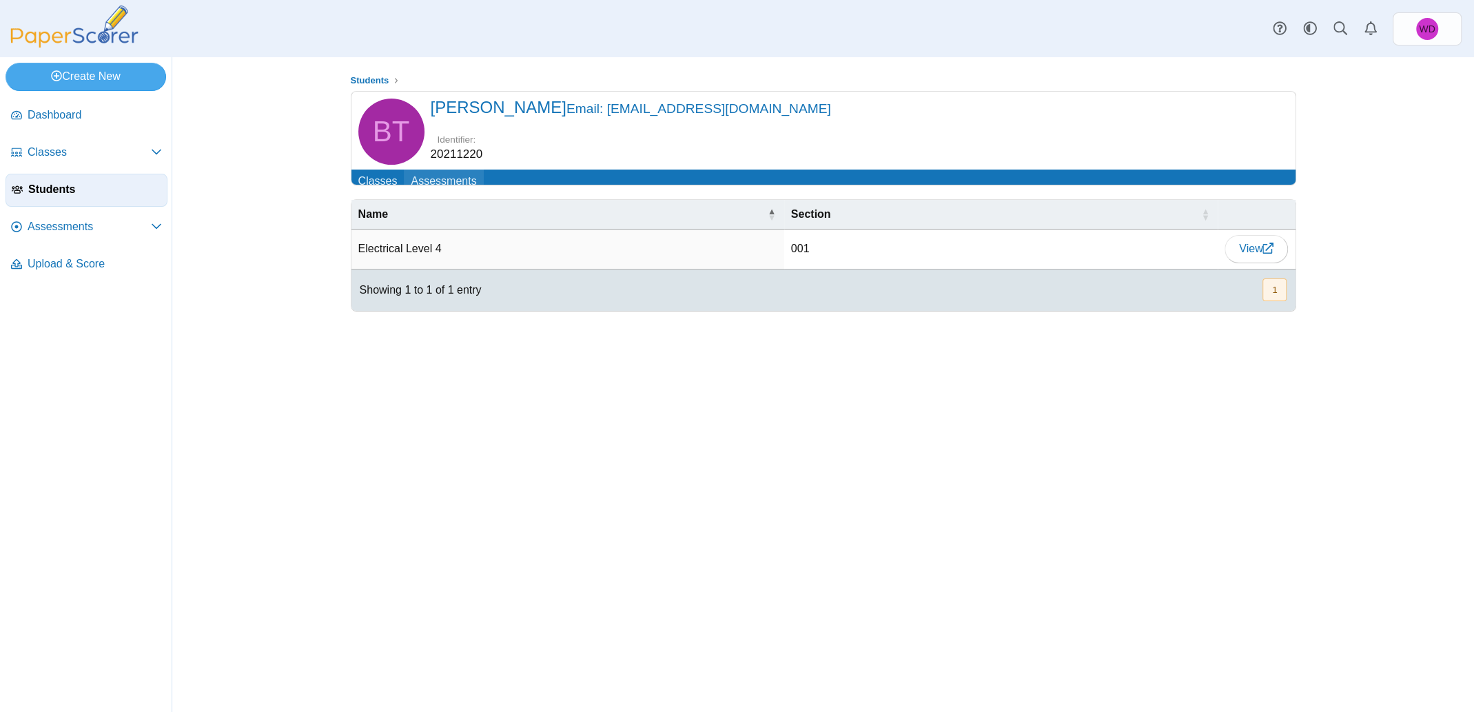
click at [442, 181] on link "Assessments" at bounding box center [443, 183] width 79 height 26
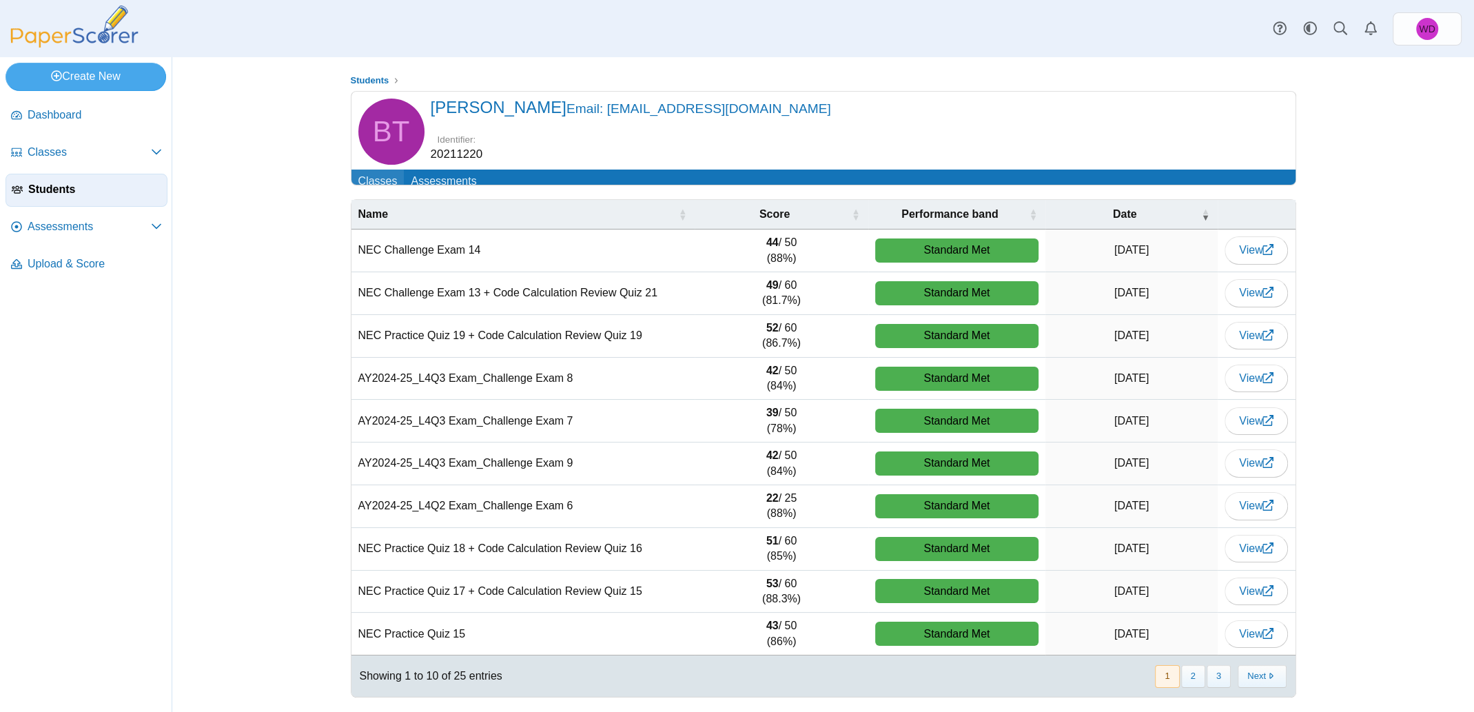
click at [383, 185] on link "Classes" at bounding box center [378, 183] width 53 height 26
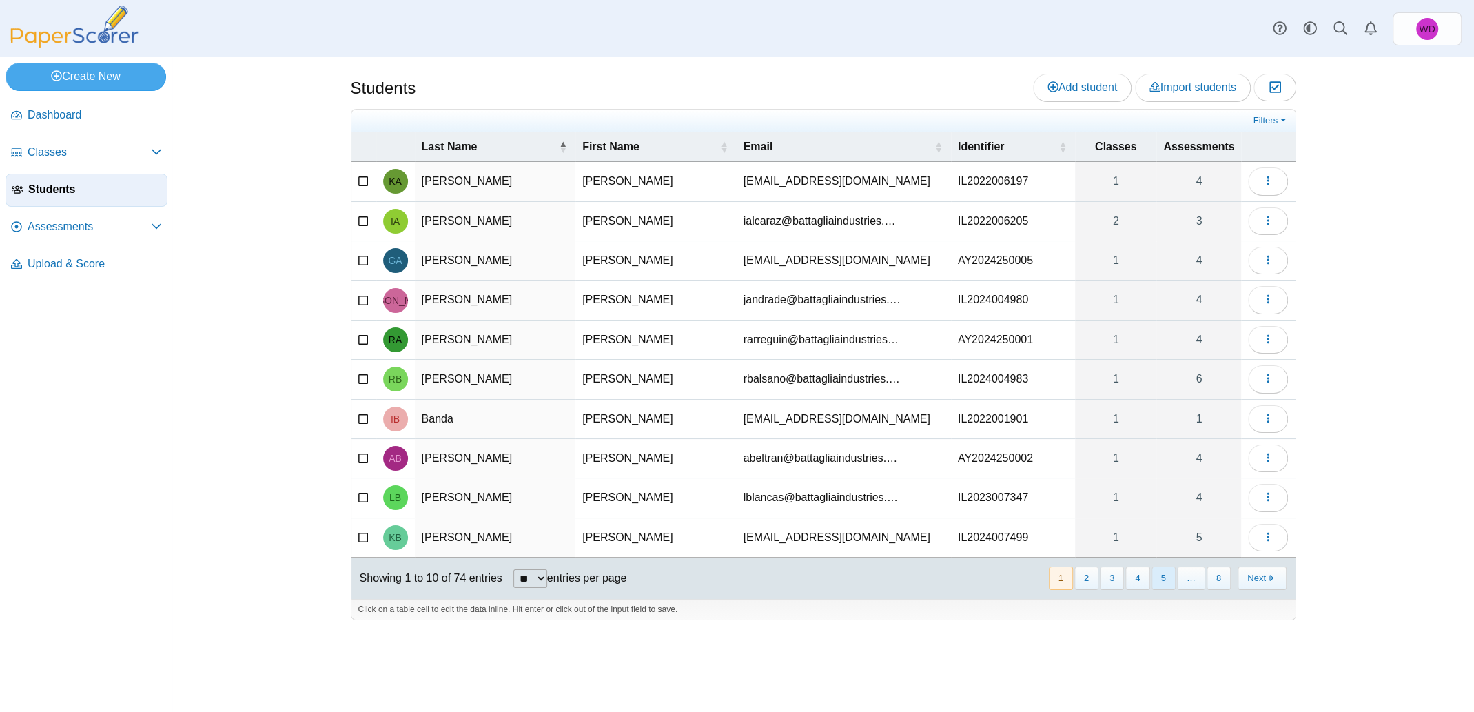
click at [1169, 576] on button "5" at bounding box center [1164, 578] width 24 height 23
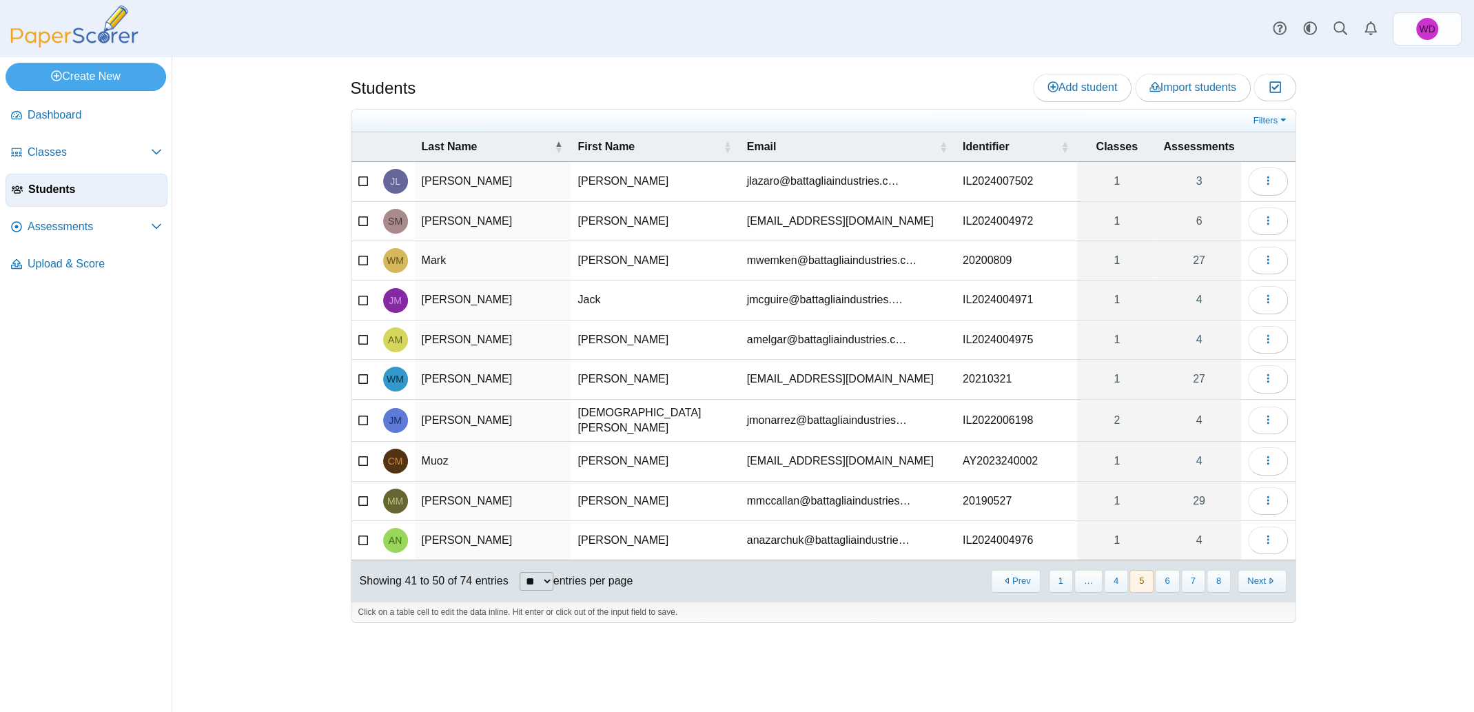
click at [1169, 576] on button "6" at bounding box center [1167, 581] width 24 height 23
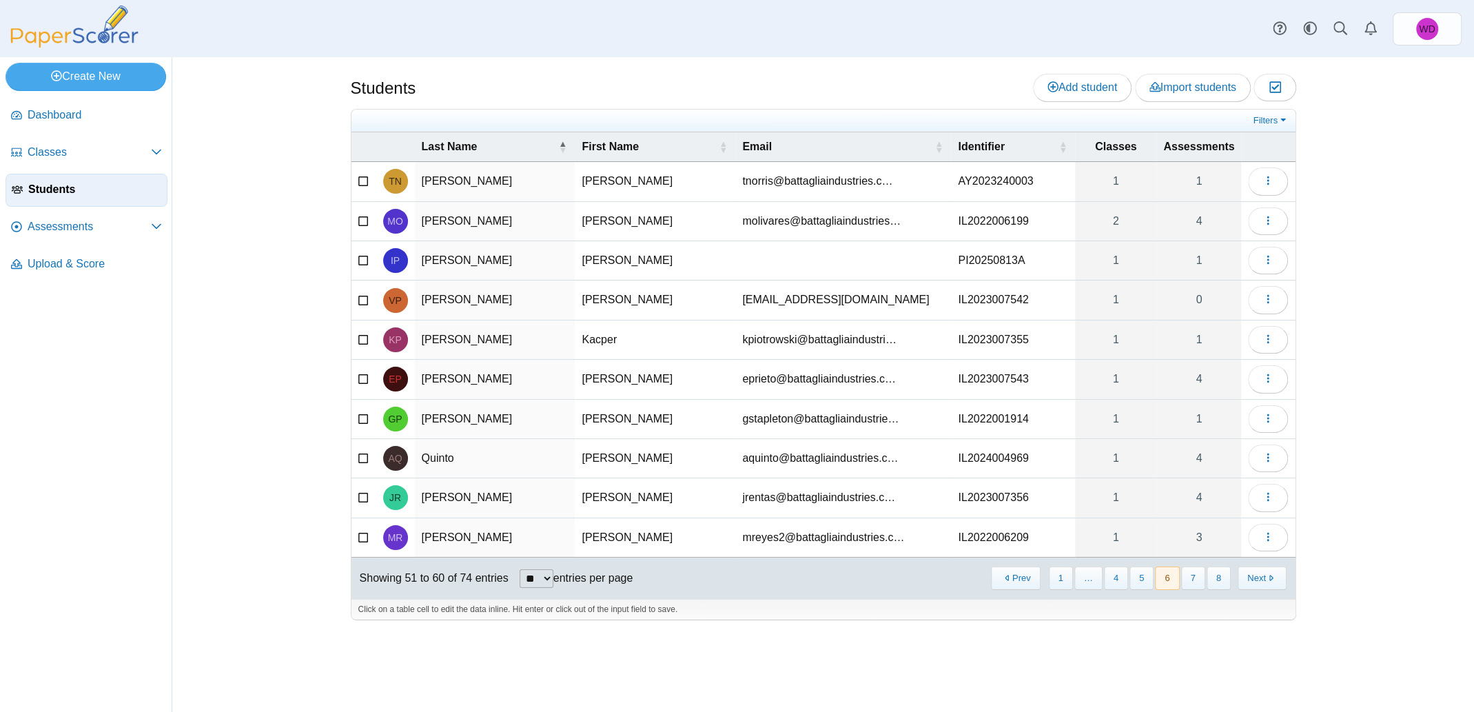
click at [1169, 576] on button "6" at bounding box center [1167, 578] width 24 height 23
click at [1188, 576] on button "7" at bounding box center [1194, 578] width 24 height 23
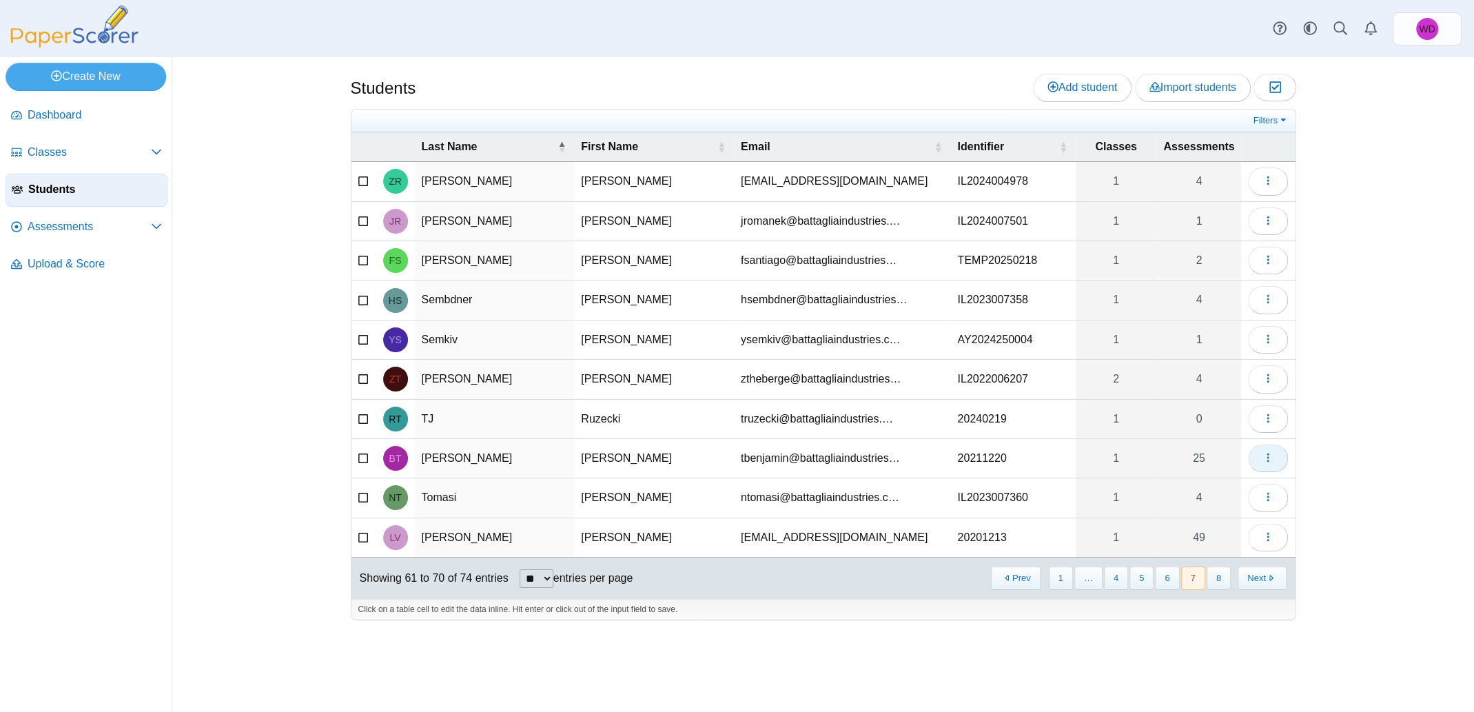
click at [1260, 455] on button "button" at bounding box center [1268, 459] width 40 height 28
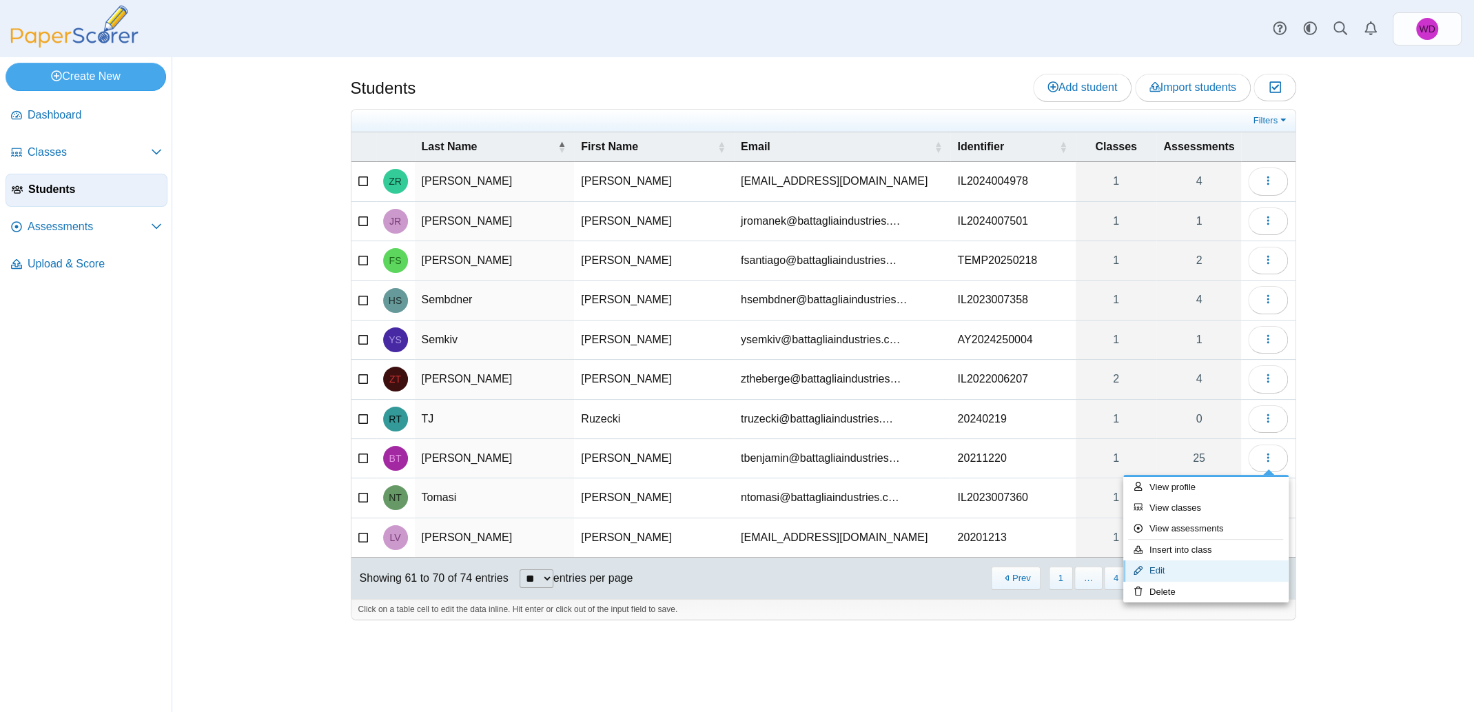
click at [1186, 575] on link "Edit" at bounding box center [1206, 570] width 165 height 21
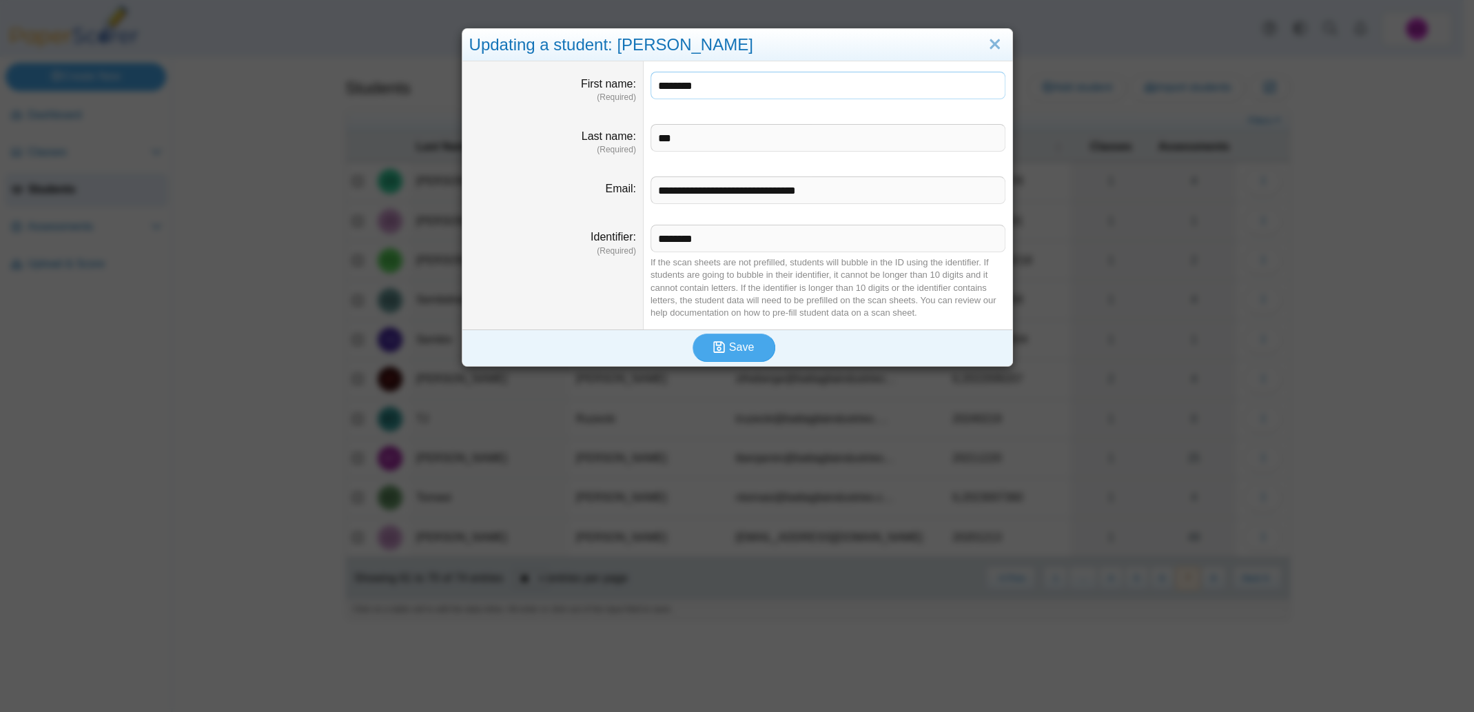
drag, startPoint x: 738, startPoint y: 85, endPoint x: 522, endPoint y: 76, distance: 216.7
click at [522, 76] on dl "First name (Required) ********" at bounding box center [738, 87] width 550 height 52
type input "*"
paste input "********"
type input "********"
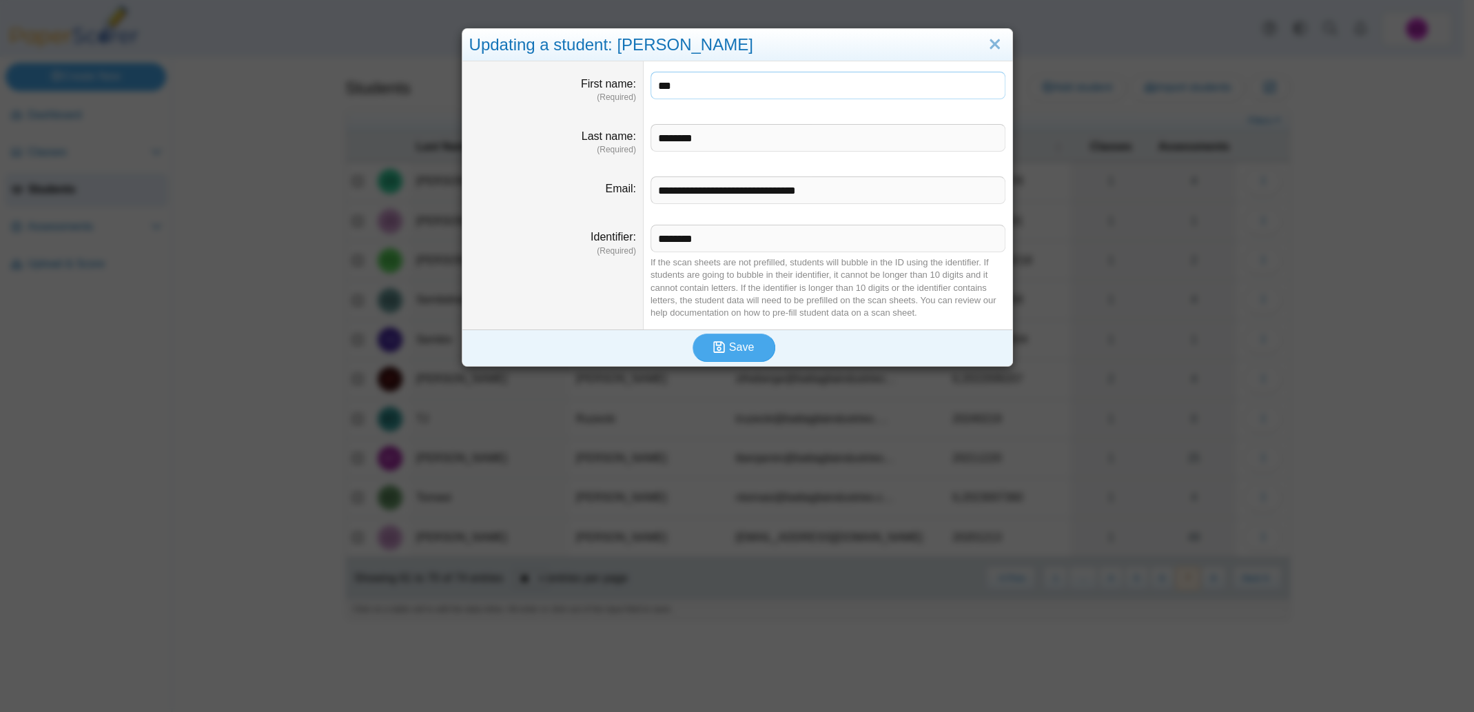
type input "***"
click at [728, 338] on button "Save" at bounding box center [734, 348] width 83 height 28
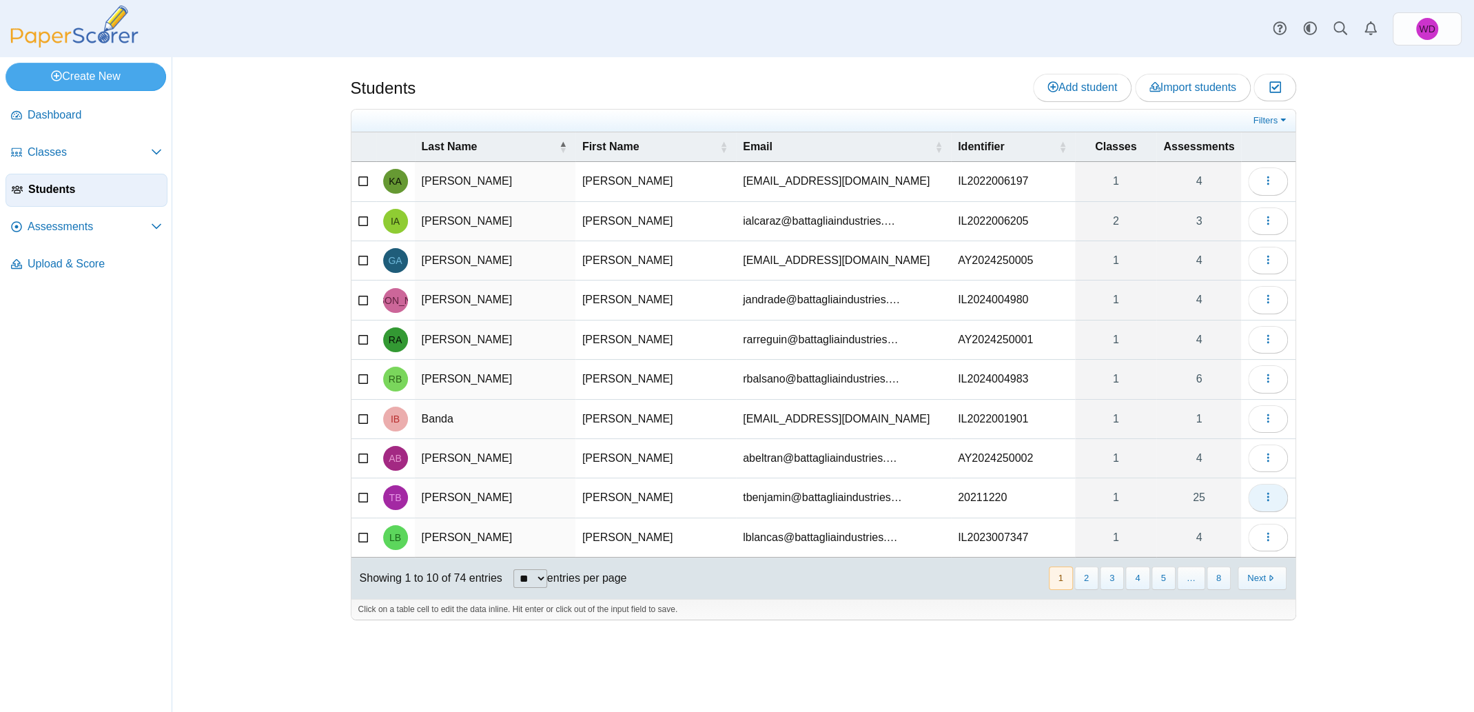
click at [1269, 496] on icon "button" at bounding box center [1268, 496] width 11 height 11
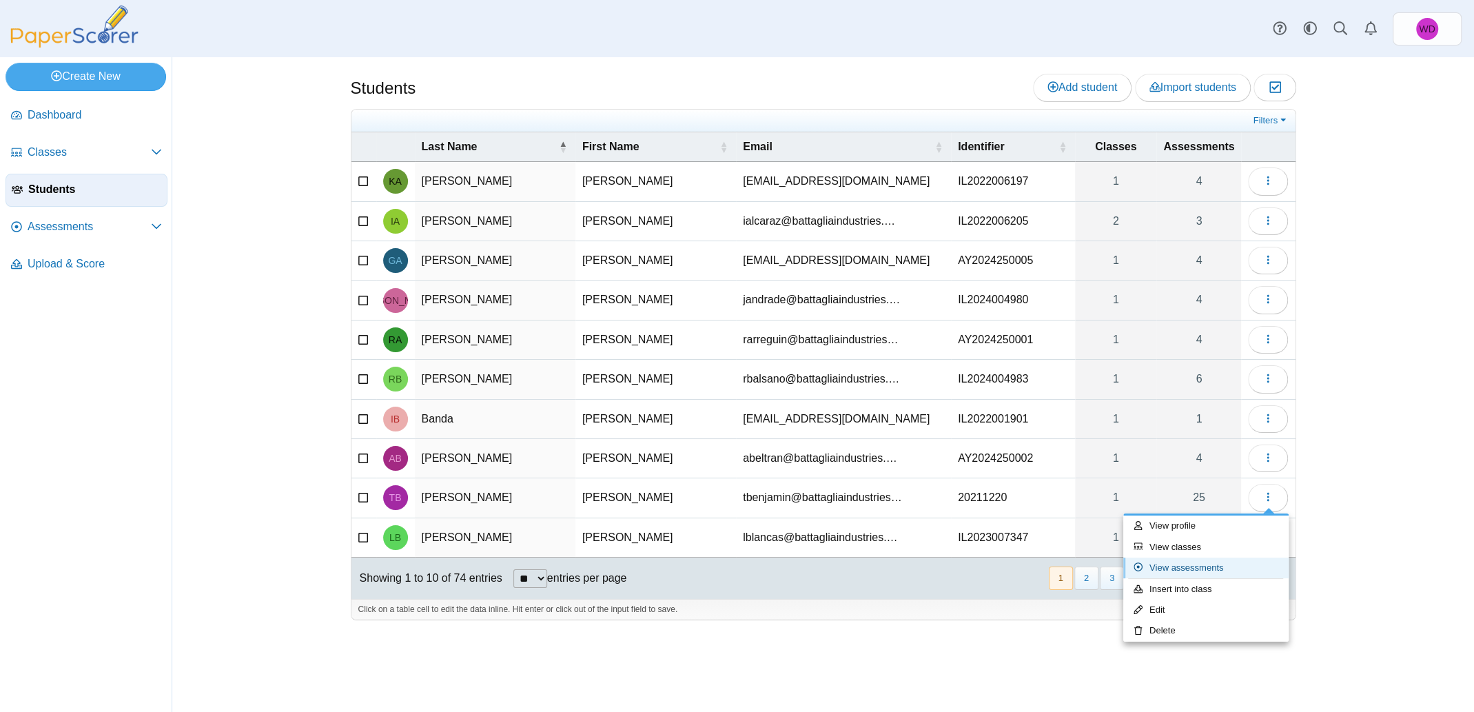
click at [1204, 564] on link "View assessments" at bounding box center [1206, 568] width 165 height 21
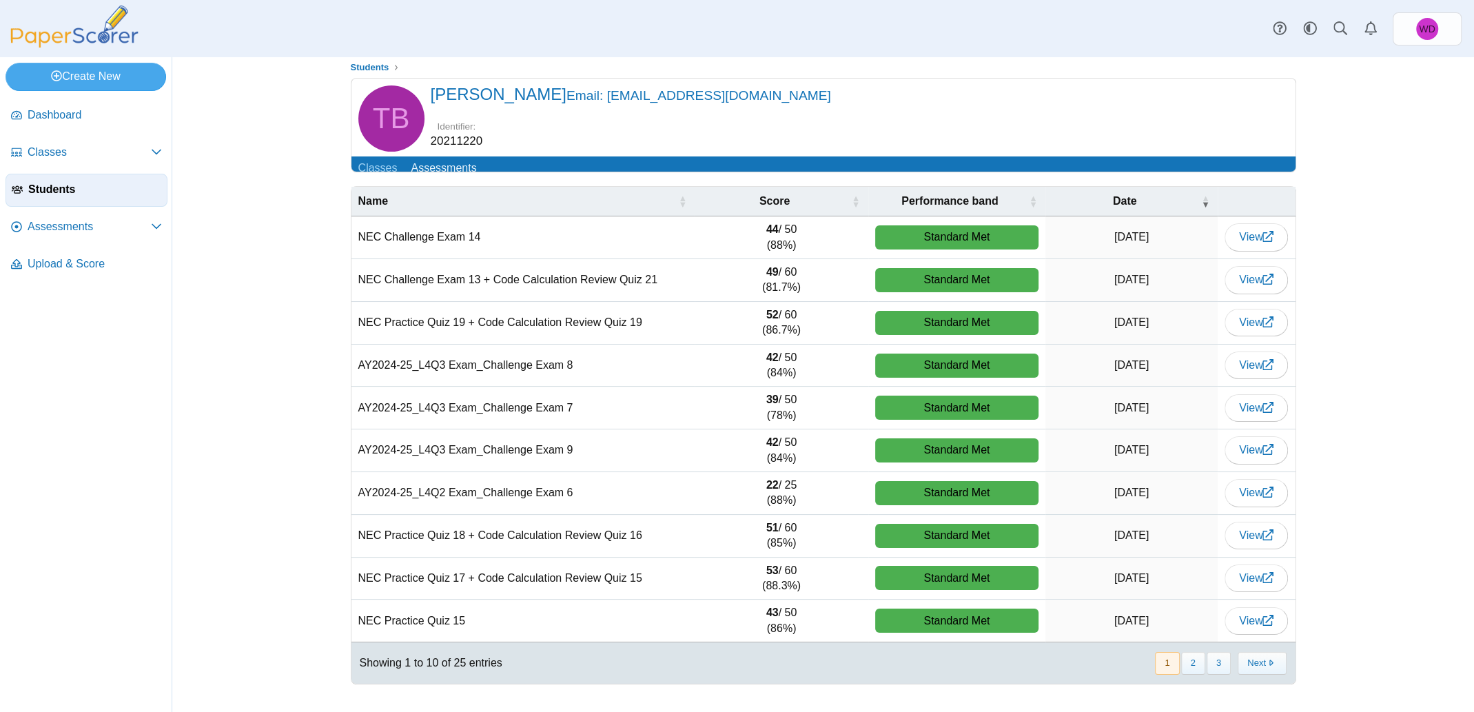
scroll to position [21, 0]
click at [1186, 665] on button "2" at bounding box center [1194, 663] width 24 height 23
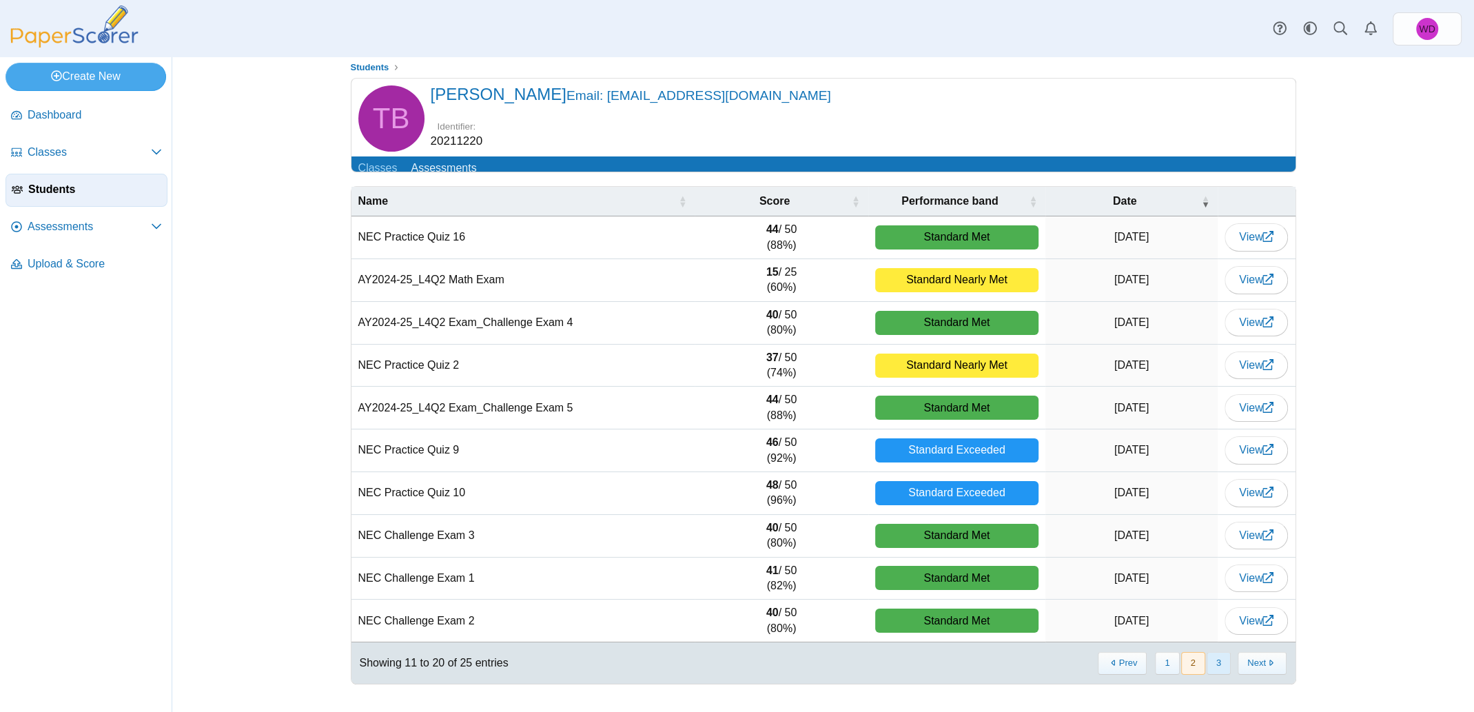
click at [1213, 663] on button "3" at bounding box center [1219, 663] width 24 height 23
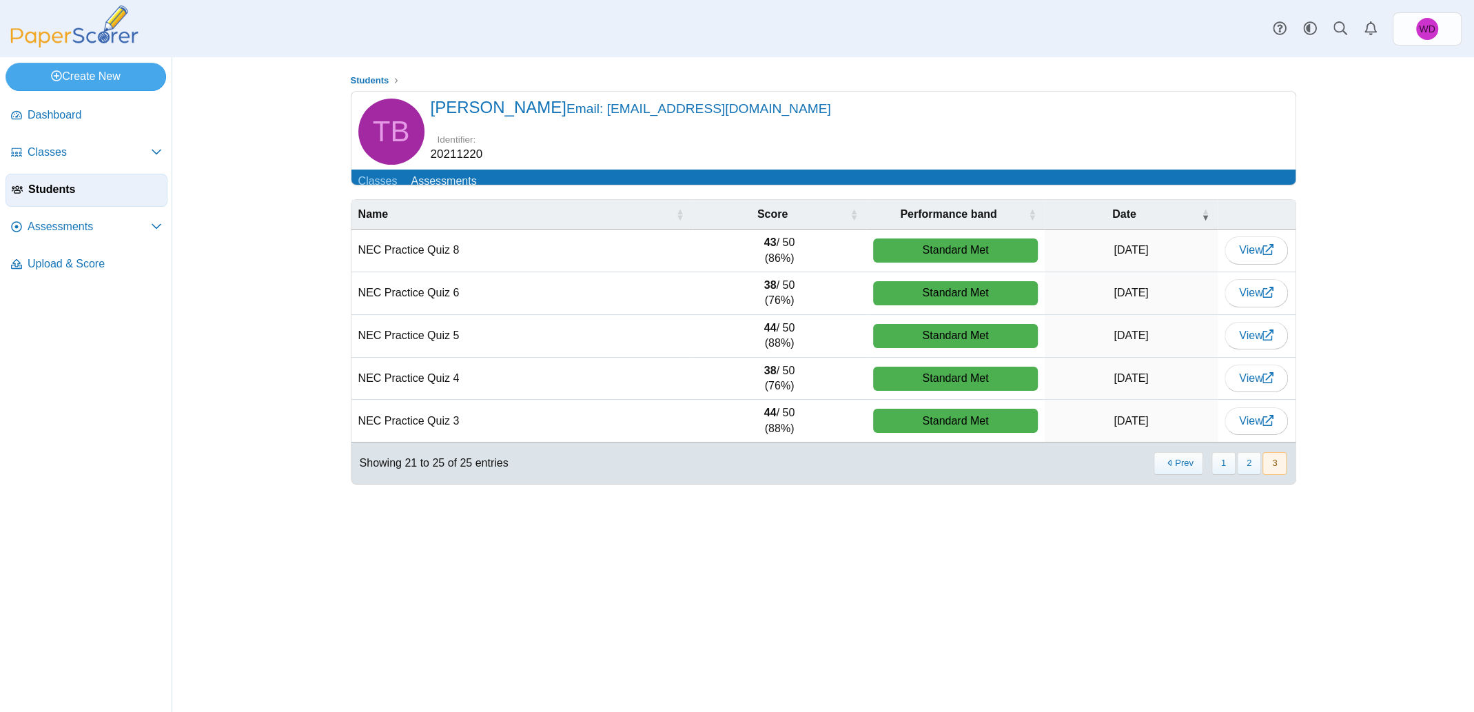
scroll to position [0, 0]
click at [1254, 474] on button "2" at bounding box center [1249, 463] width 24 height 23
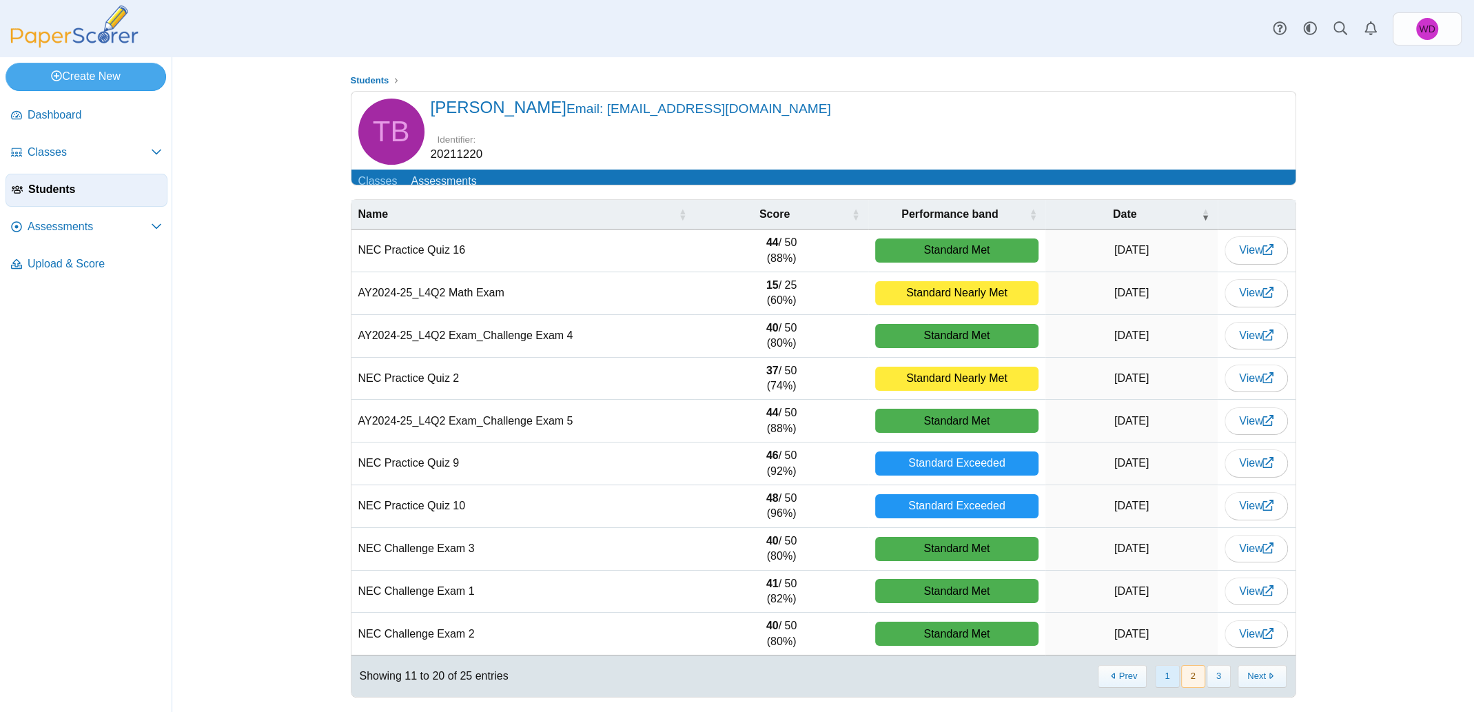
click at [1166, 682] on button "1" at bounding box center [1167, 676] width 24 height 23
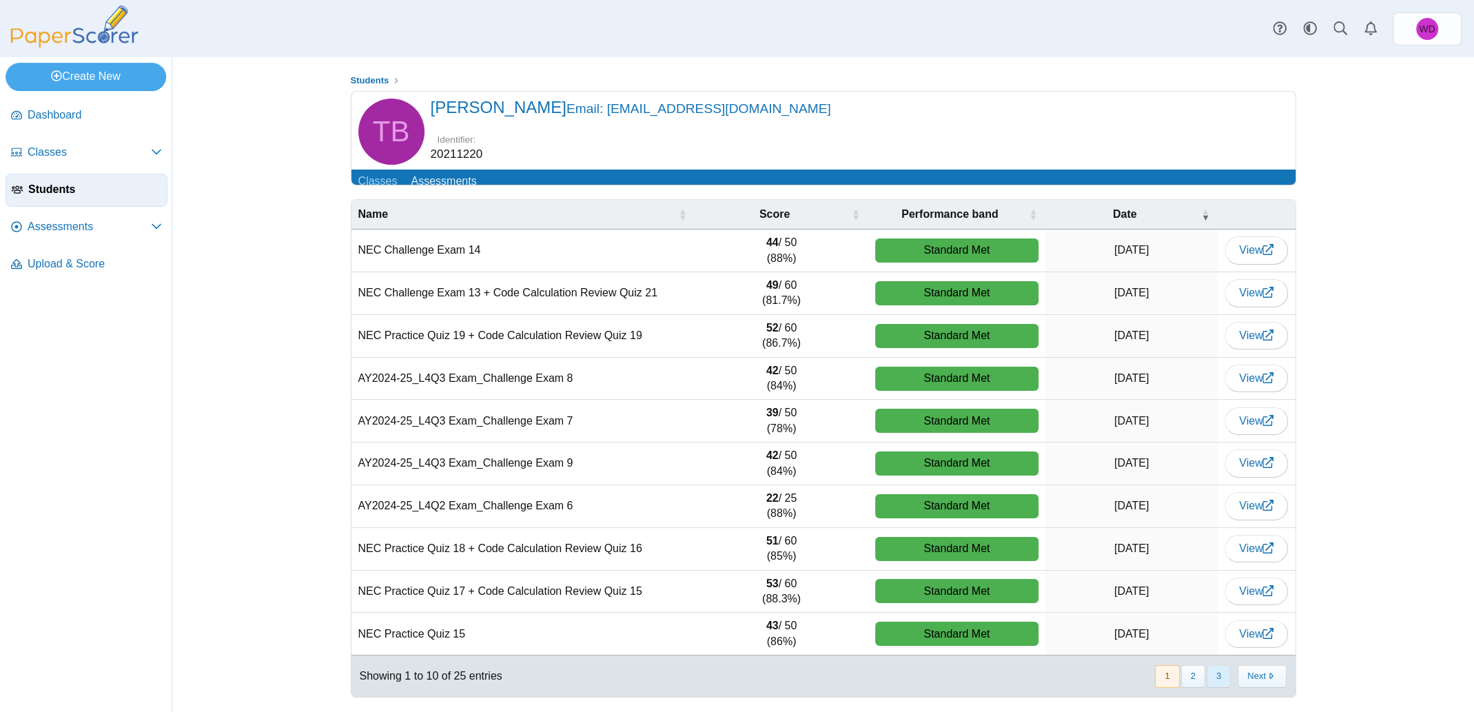
click at [1215, 686] on button "3" at bounding box center [1219, 676] width 24 height 23
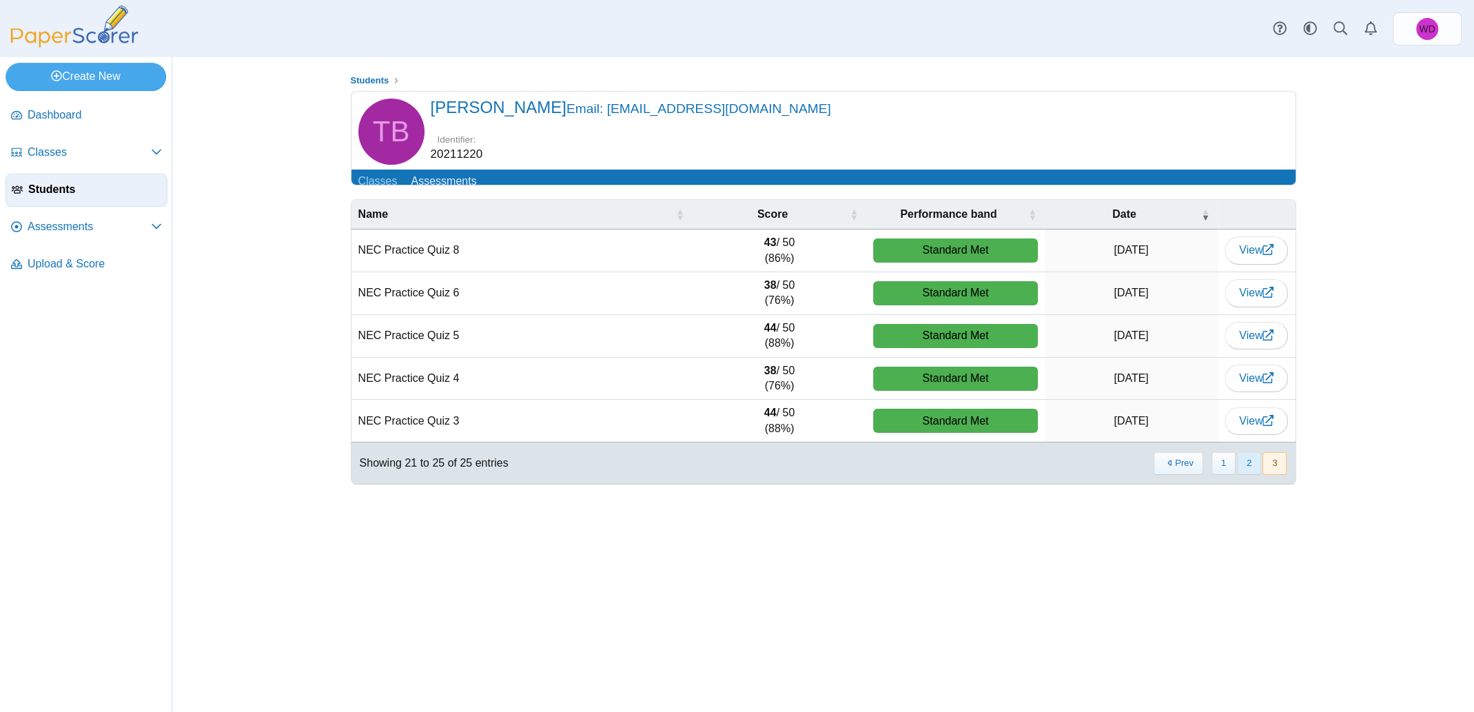
click at [1246, 471] on button "2" at bounding box center [1249, 463] width 24 height 23
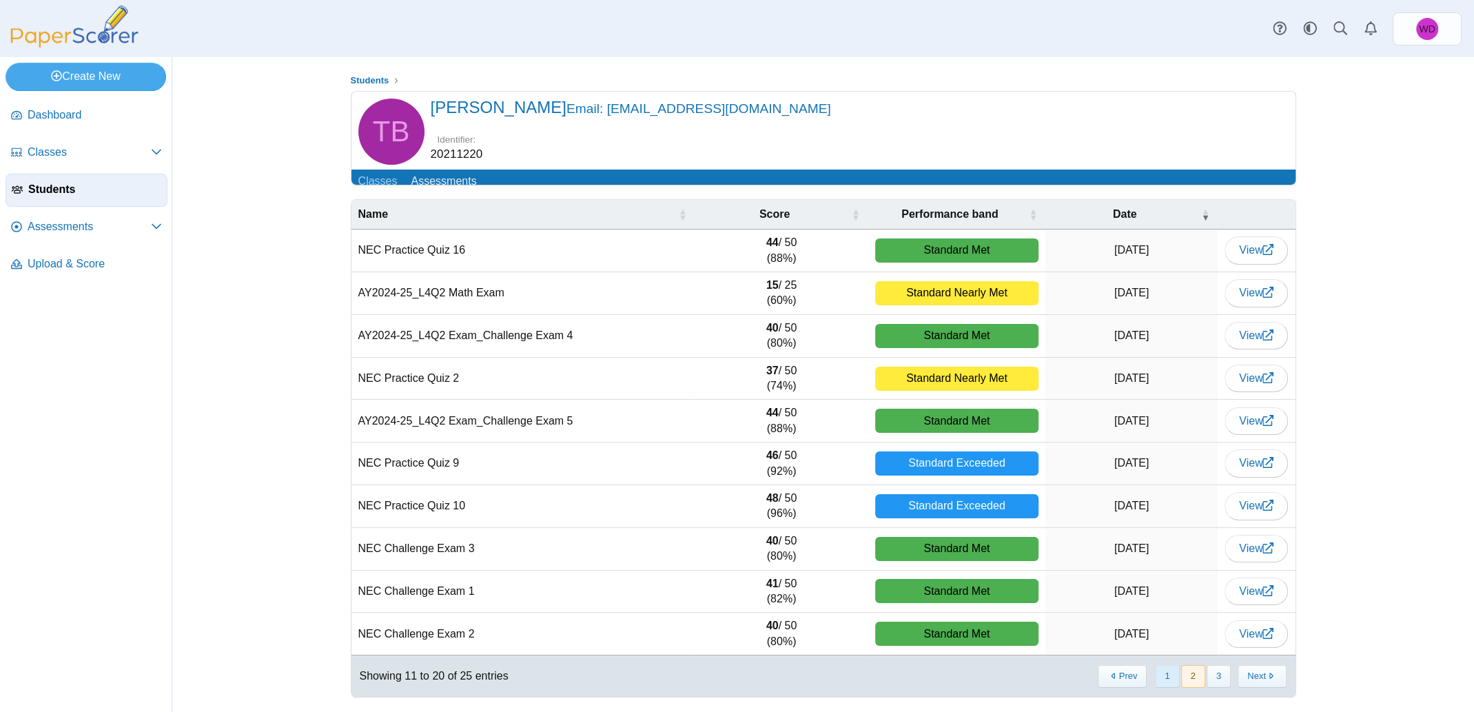
click at [1166, 682] on button "1" at bounding box center [1167, 676] width 24 height 23
